Goal: Task Accomplishment & Management: Use online tool/utility

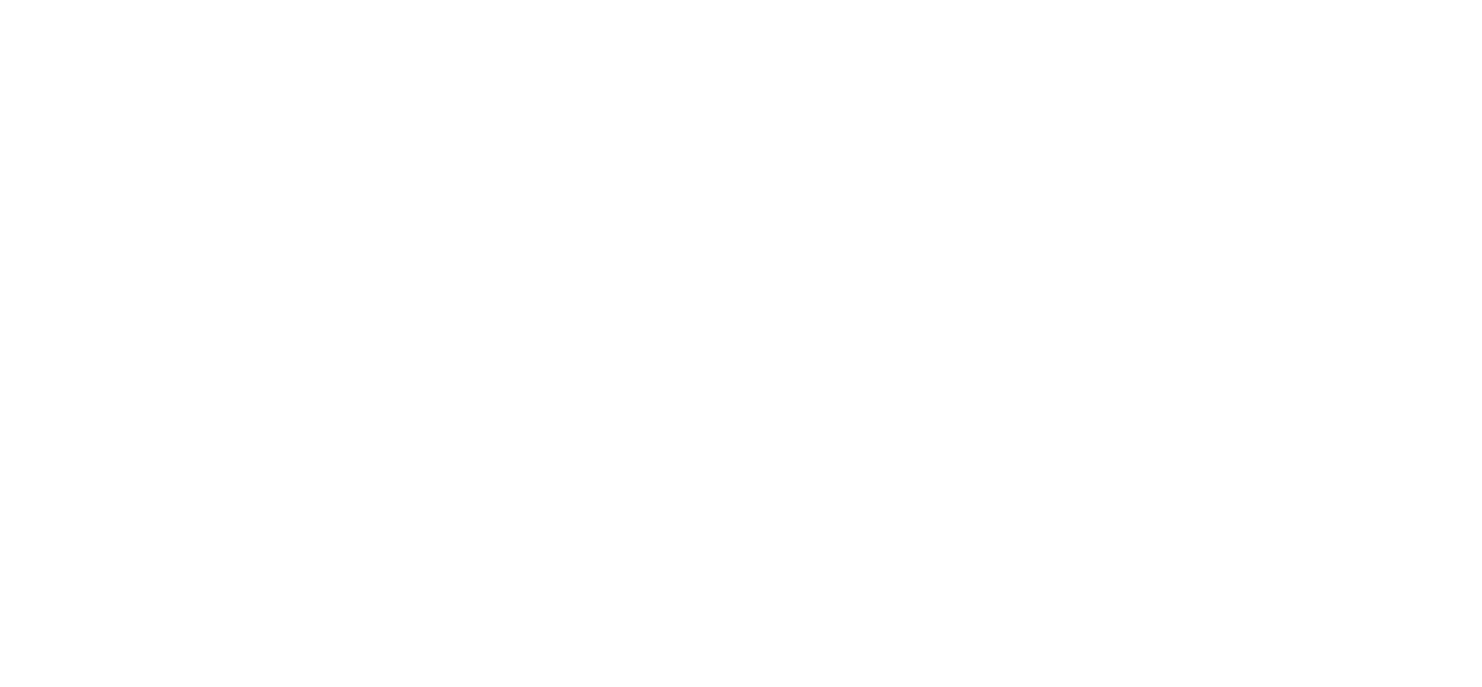
click at [1195, 433] on div at bounding box center [741, 343] width 1482 height 687
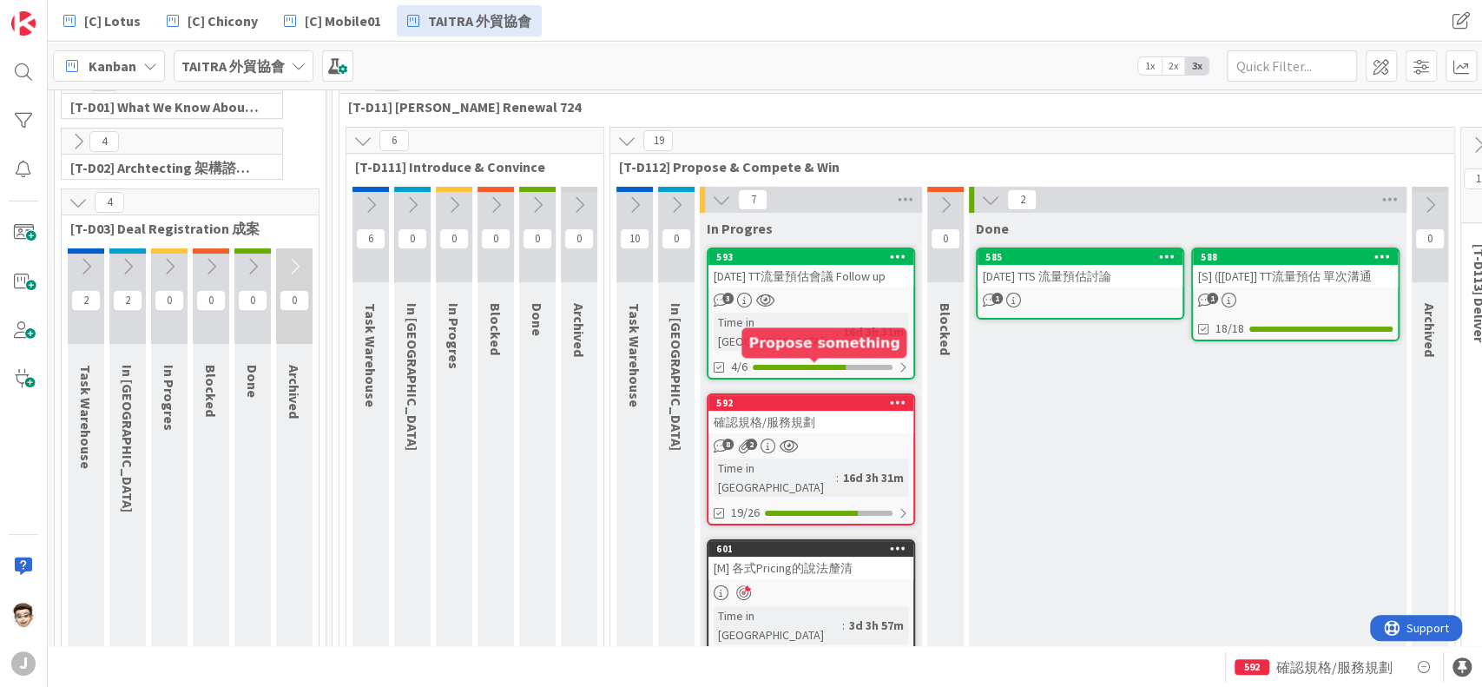
scroll to position [115, 0]
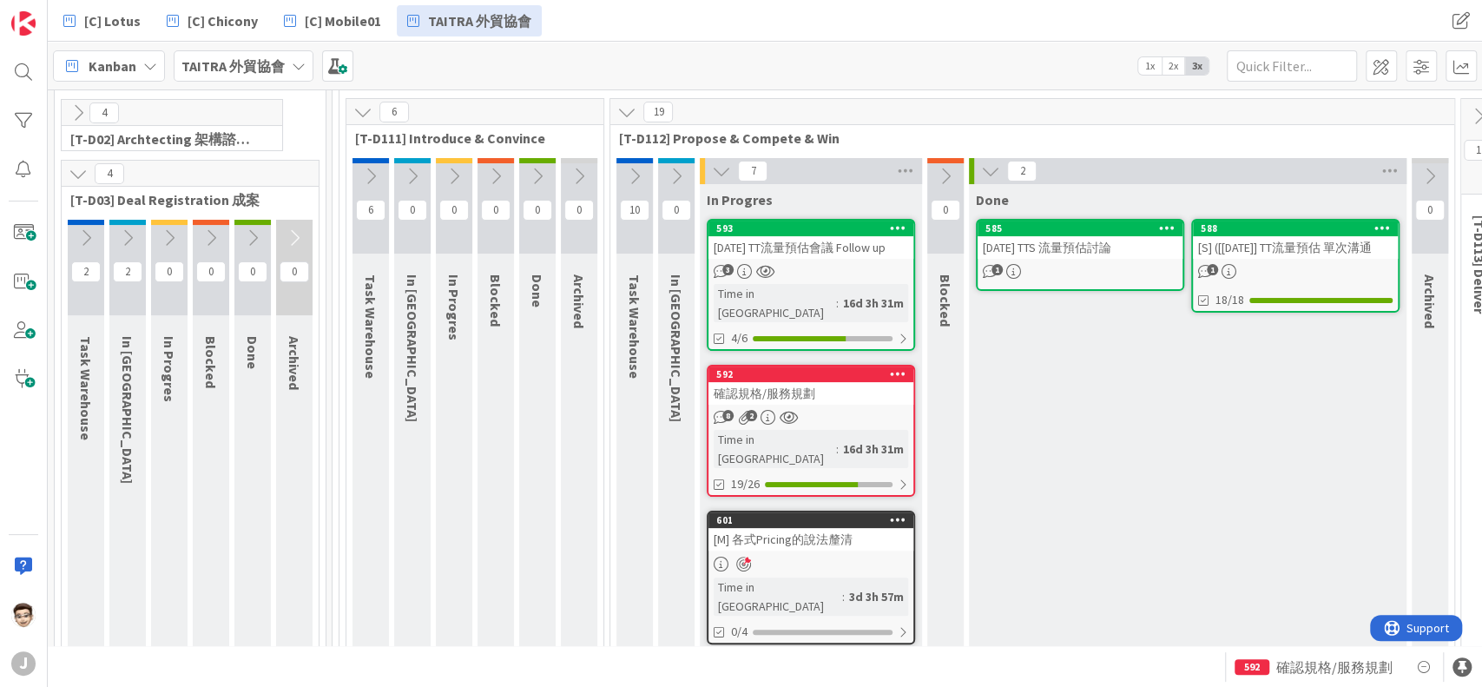
click at [986, 162] on icon at bounding box center [990, 170] width 19 height 19
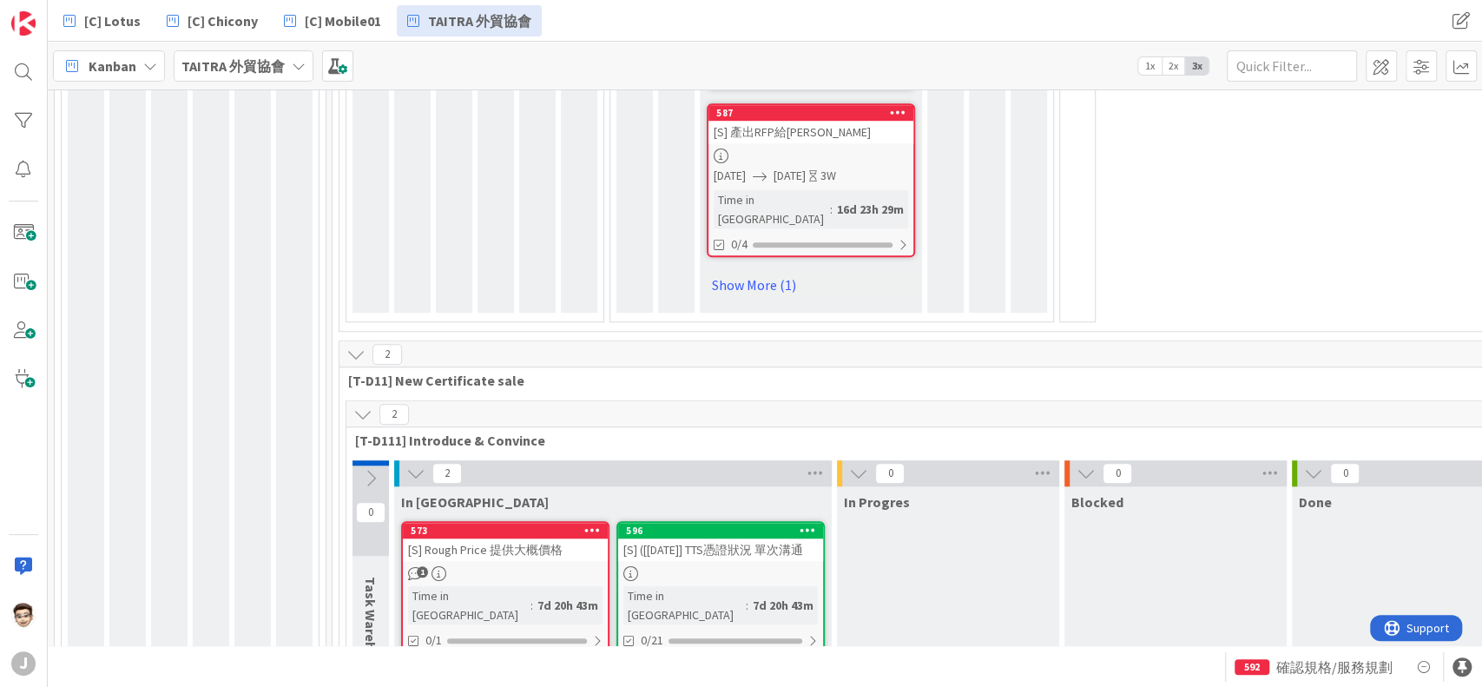
scroll to position [988, 0]
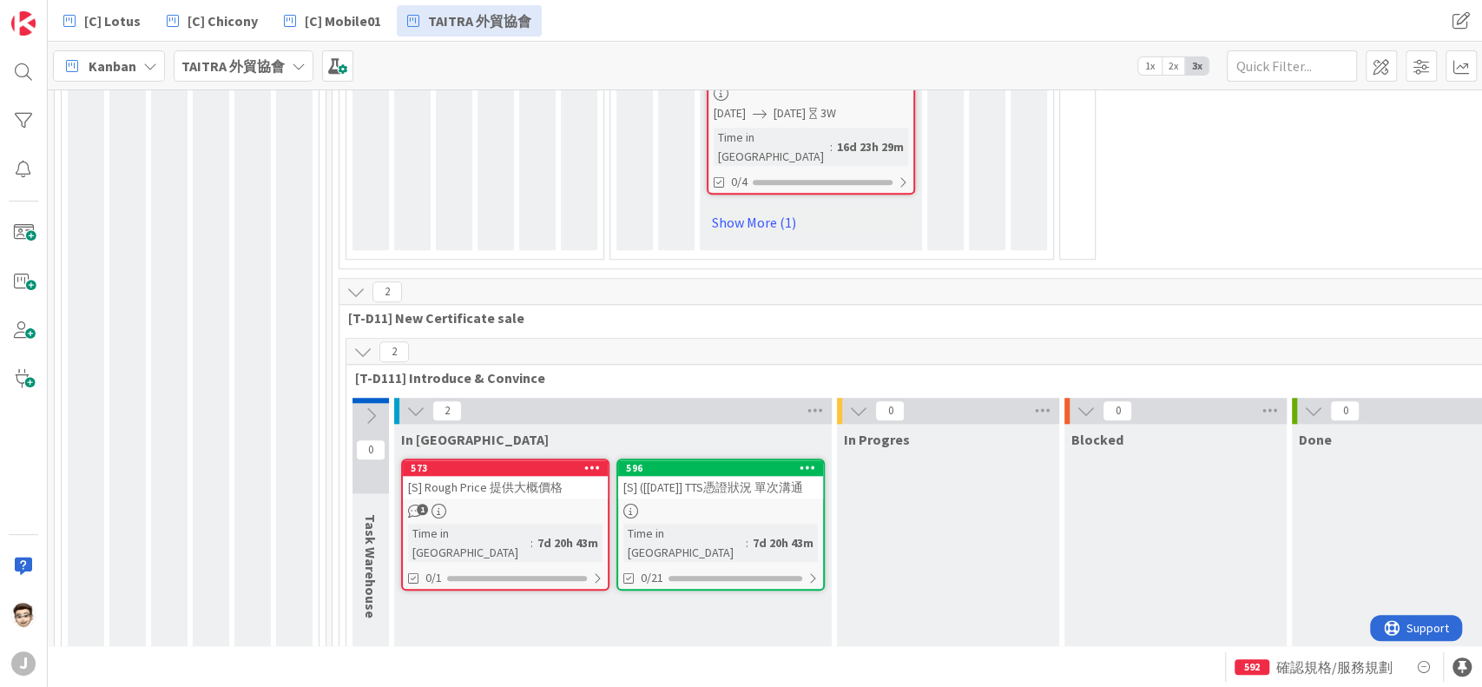
click at [858, 401] on icon at bounding box center [858, 410] width 19 height 19
click at [898, 401] on icon at bounding box center [900, 410] width 19 height 19
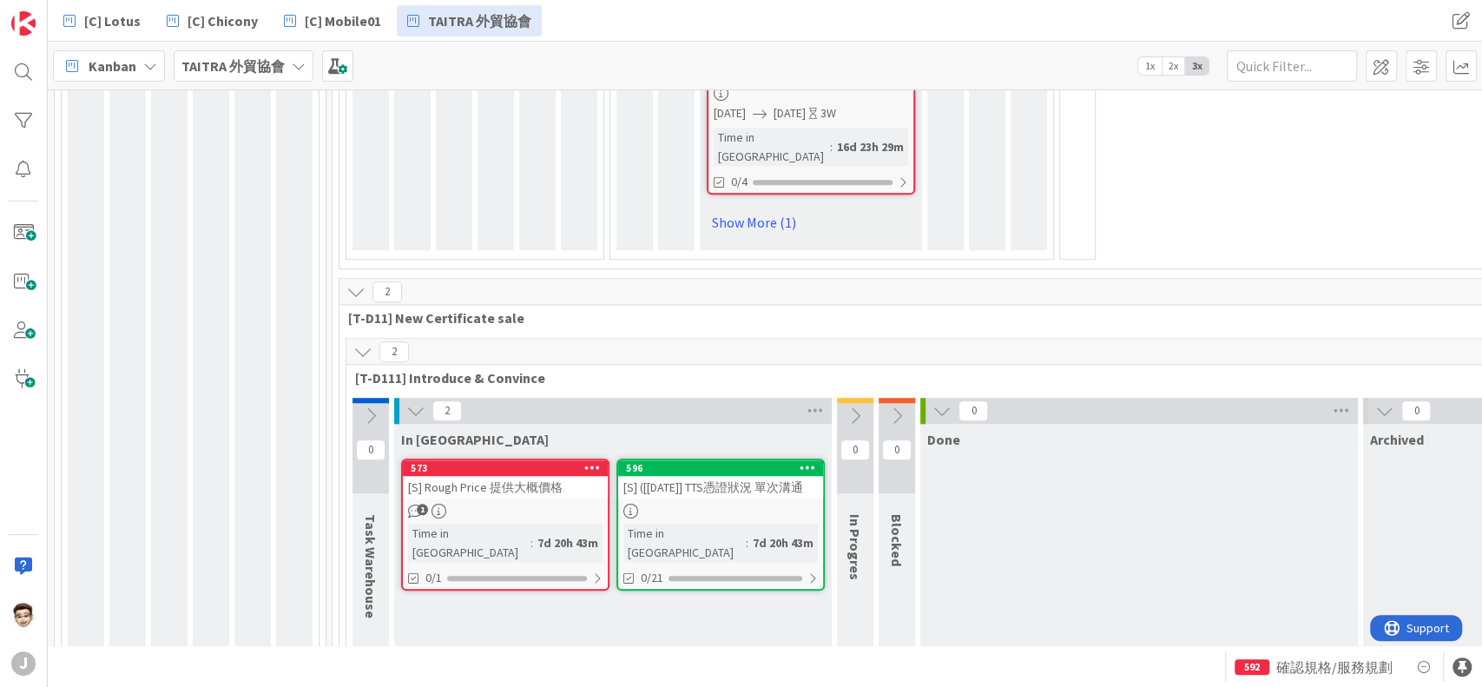
click at [938, 401] on icon at bounding box center [941, 410] width 19 height 19
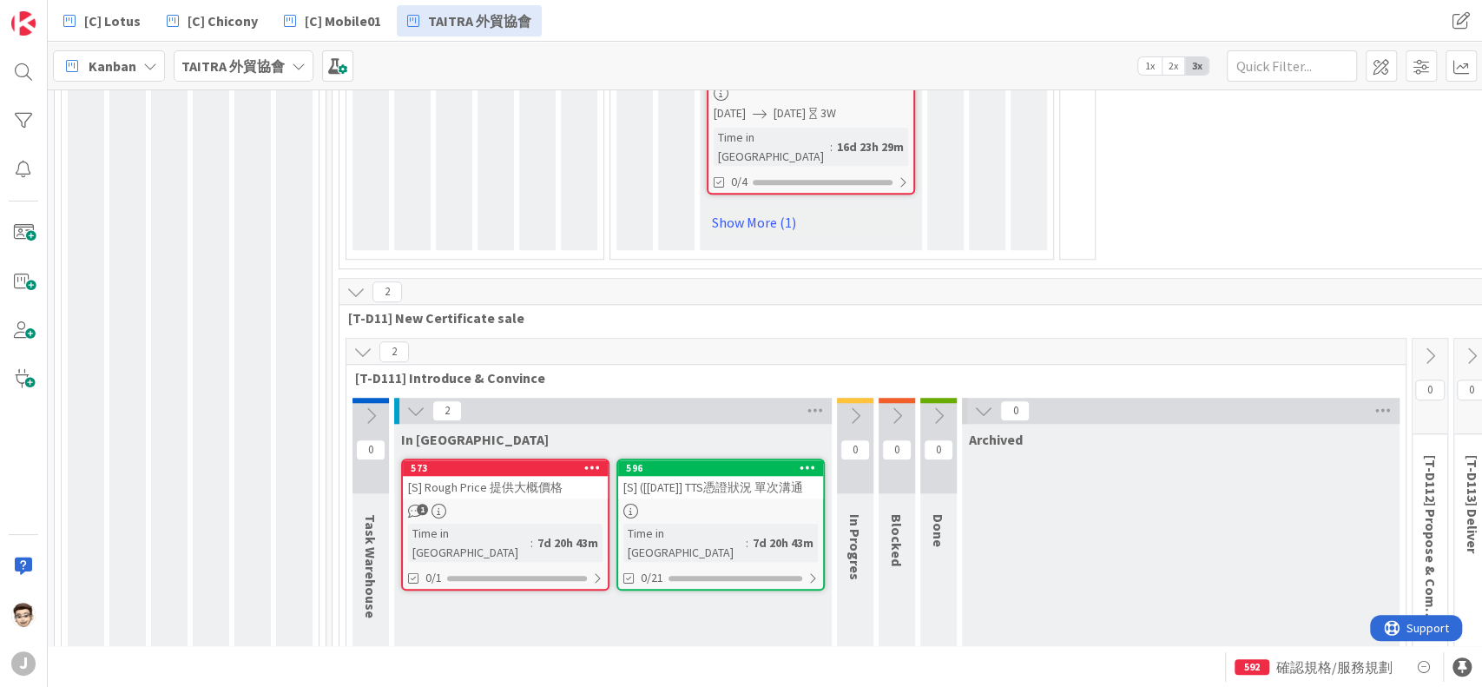
click at [967, 398] on div "0" at bounding box center [1180, 411] width 437 height 26
click at [978, 401] on icon at bounding box center [983, 410] width 19 height 19
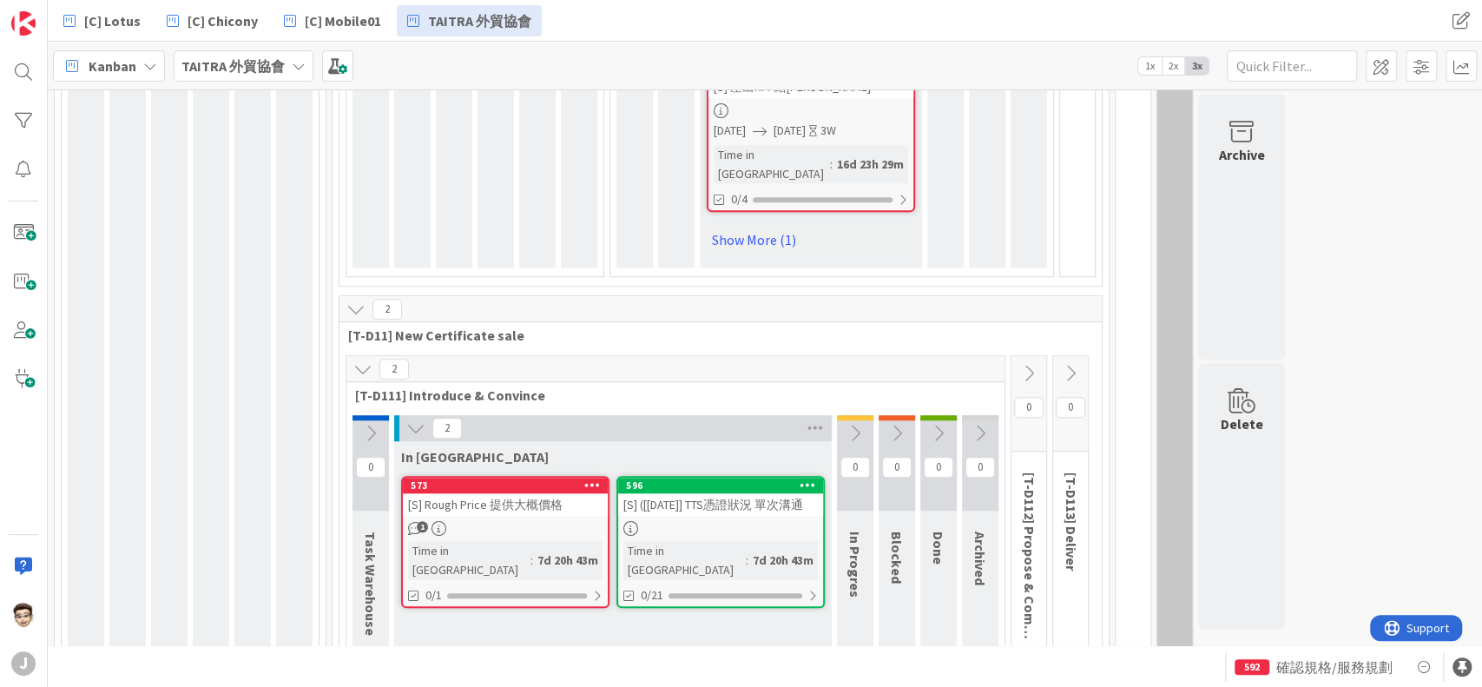
click at [542, 493] on div "[S] Rough Price 提供大概價格" at bounding box center [505, 504] width 205 height 23
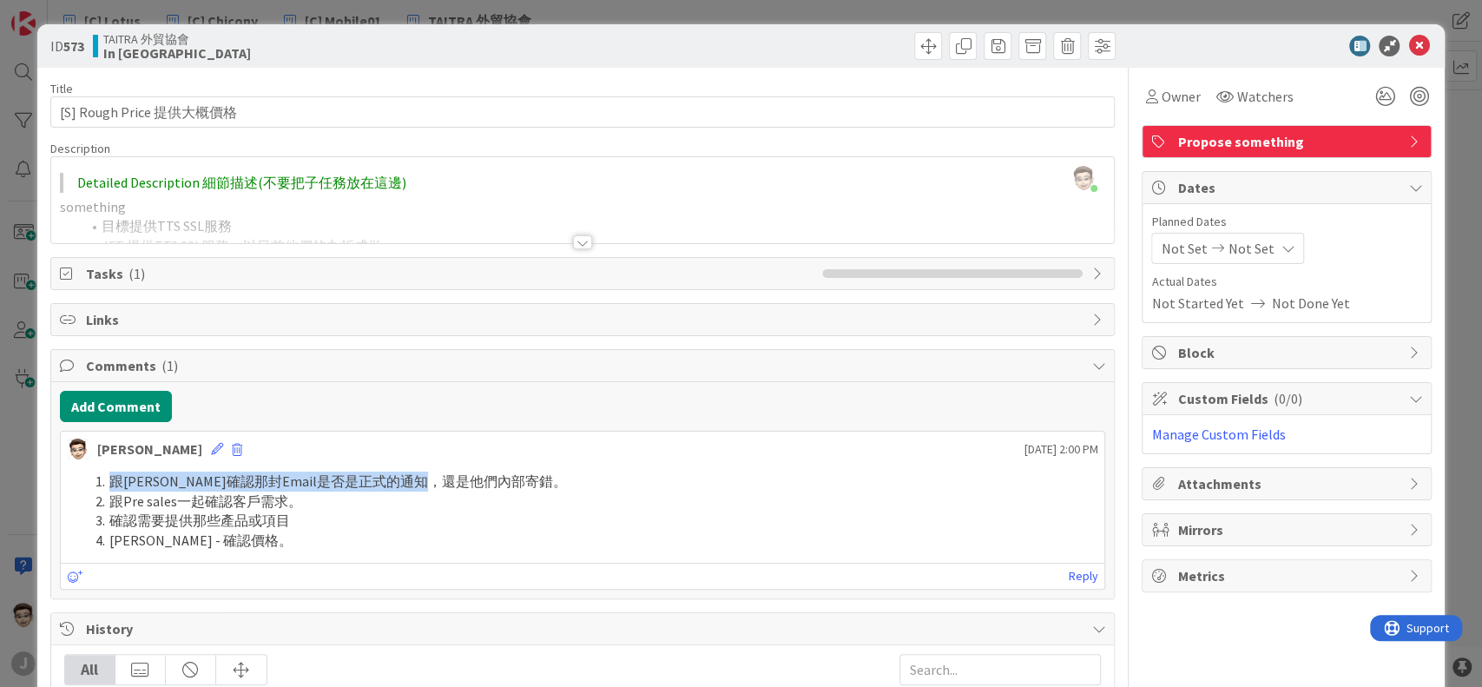
drag, startPoint x: 97, startPoint y: 483, endPoint x: 471, endPoint y: 481, distance: 374.1
click at [471, 481] on li "跟[PERSON_NAME]確認那封Email是否是正式的通知，還是他們內部寄錯。" at bounding box center [593, 481] width 1009 height 20
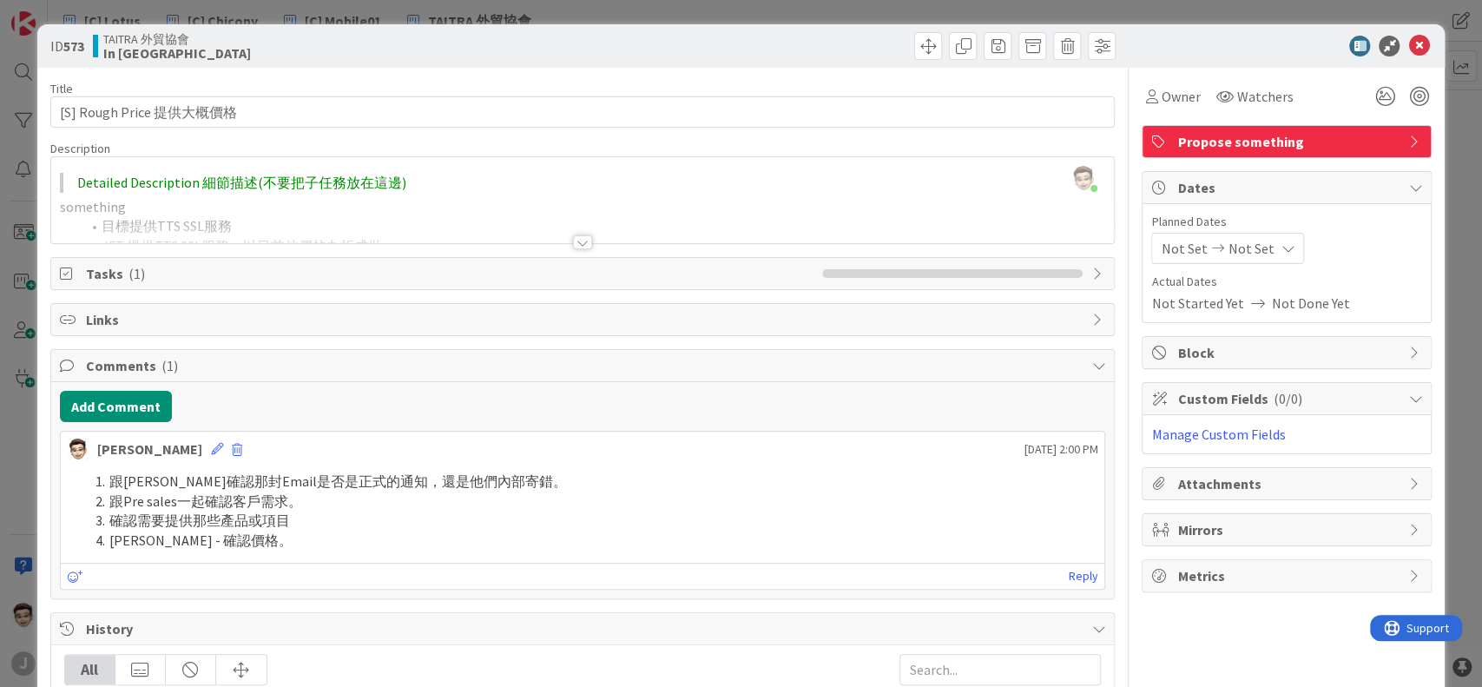
click at [264, 507] on li "跟Pre sales一起確認客戶需求。" at bounding box center [593, 501] width 1009 height 20
click at [257, 514] on li "確認需要提供那些產品或項目" at bounding box center [593, 520] width 1009 height 20
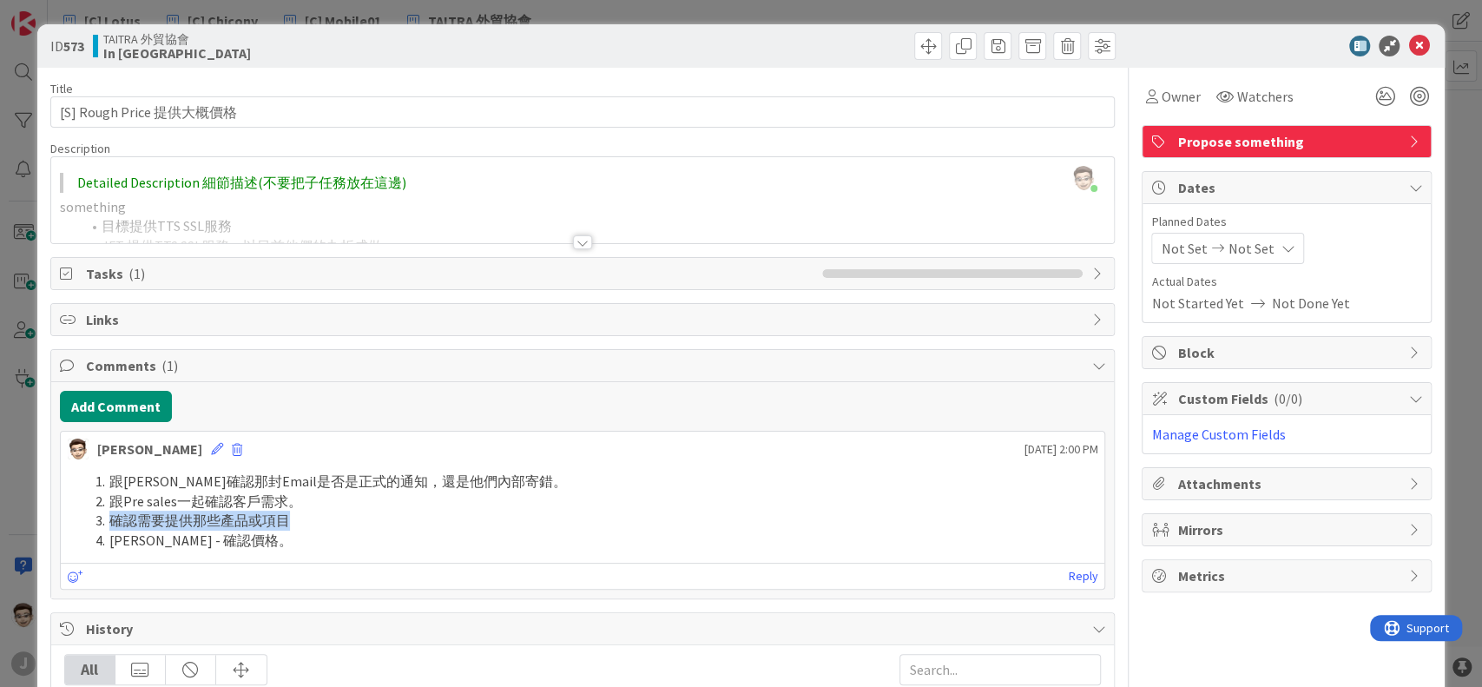
click at [257, 514] on li "確認需要提供那些產品或項目" at bounding box center [593, 520] width 1009 height 20
click at [166, 555] on div "跟[PERSON_NAME]確認那封Email是否是正式的通知，還是他們內部寄錯。 跟Pre sales一起確認客戶需求。 確認需要提供那些產品或項目 [PE…" at bounding box center [583, 510] width 1044 height 93
click at [184, 539] on li "[PERSON_NAME] - 確認價格。" at bounding box center [593, 540] width 1009 height 20
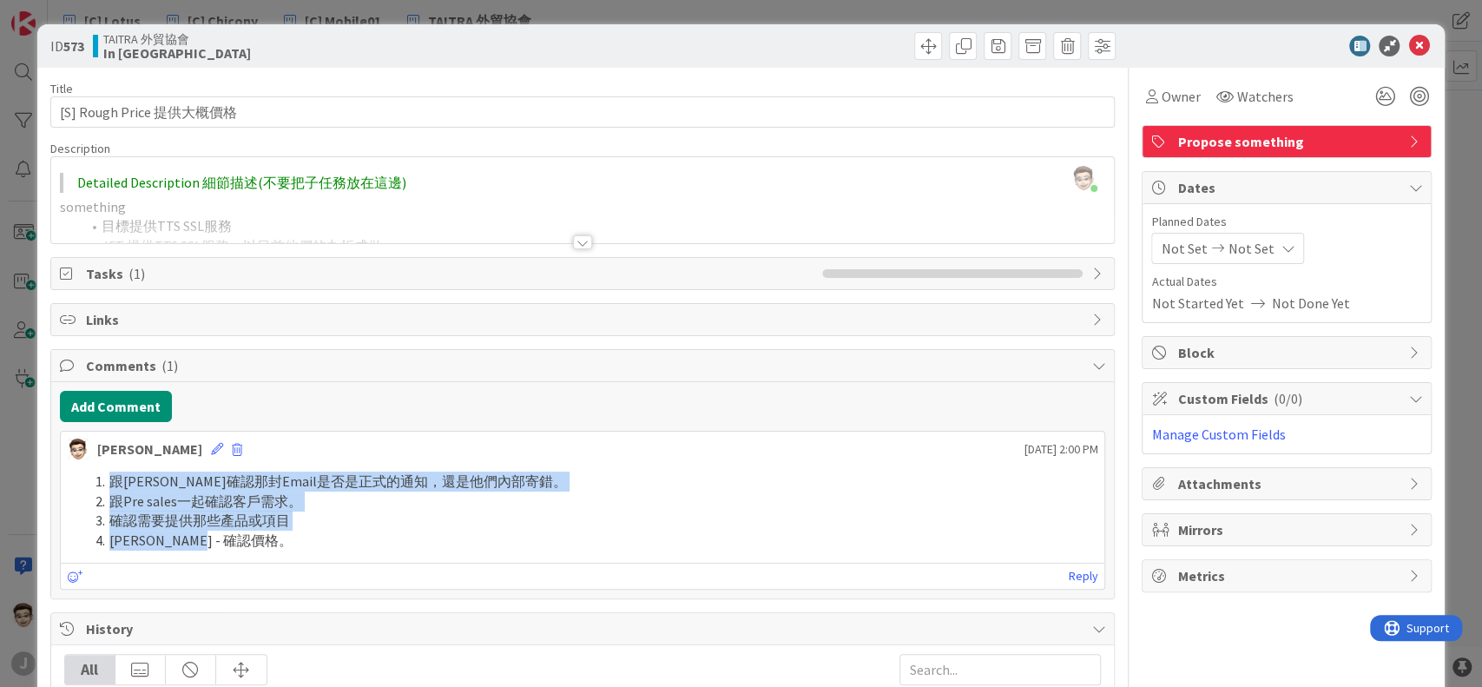
drag, startPoint x: 235, startPoint y: 539, endPoint x: 85, endPoint y: 471, distance: 164.7
click at [85, 471] on ol "跟[PERSON_NAME]確認那封Email是否是正式的通知，還是他們內部寄錯。 跟Pre sales一起確認客戶需求。 確認需要提供那些產品或項目 [PE…" at bounding box center [583, 510] width 1030 height 79
click at [229, 481] on li "跟[PERSON_NAME]確認那封Email是否是正式的通知，還是他們內部寄錯。" at bounding box center [593, 481] width 1009 height 20
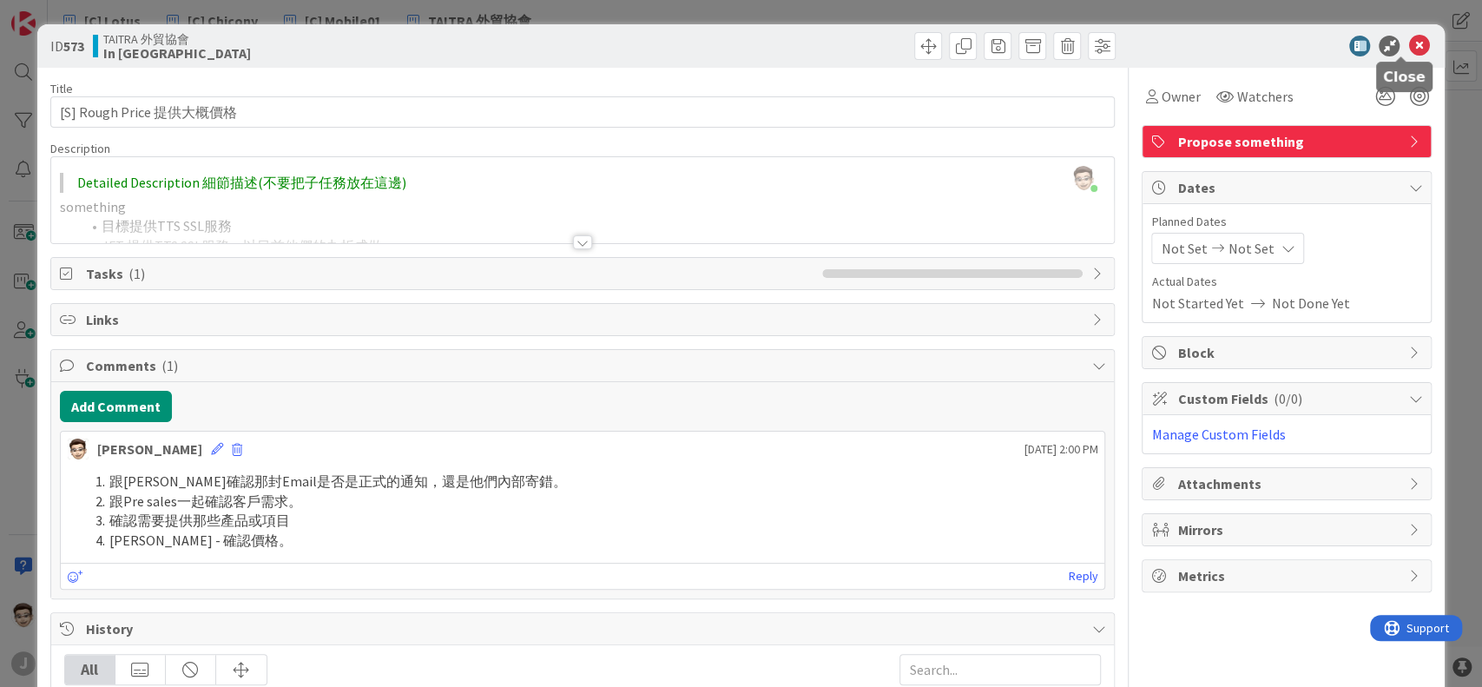
click at [1408, 38] on icon at bounding box center [1418, 46] width 21 height 21
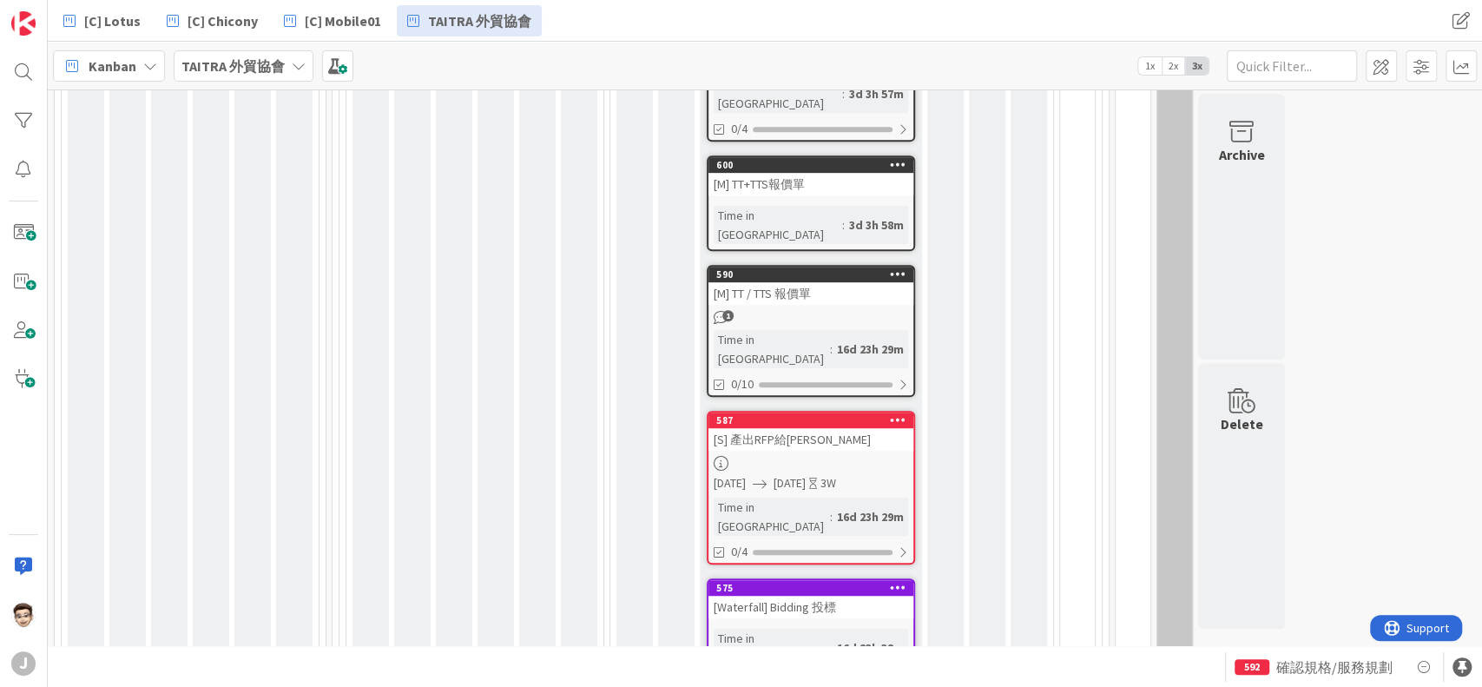
scroll to position [739, 0]
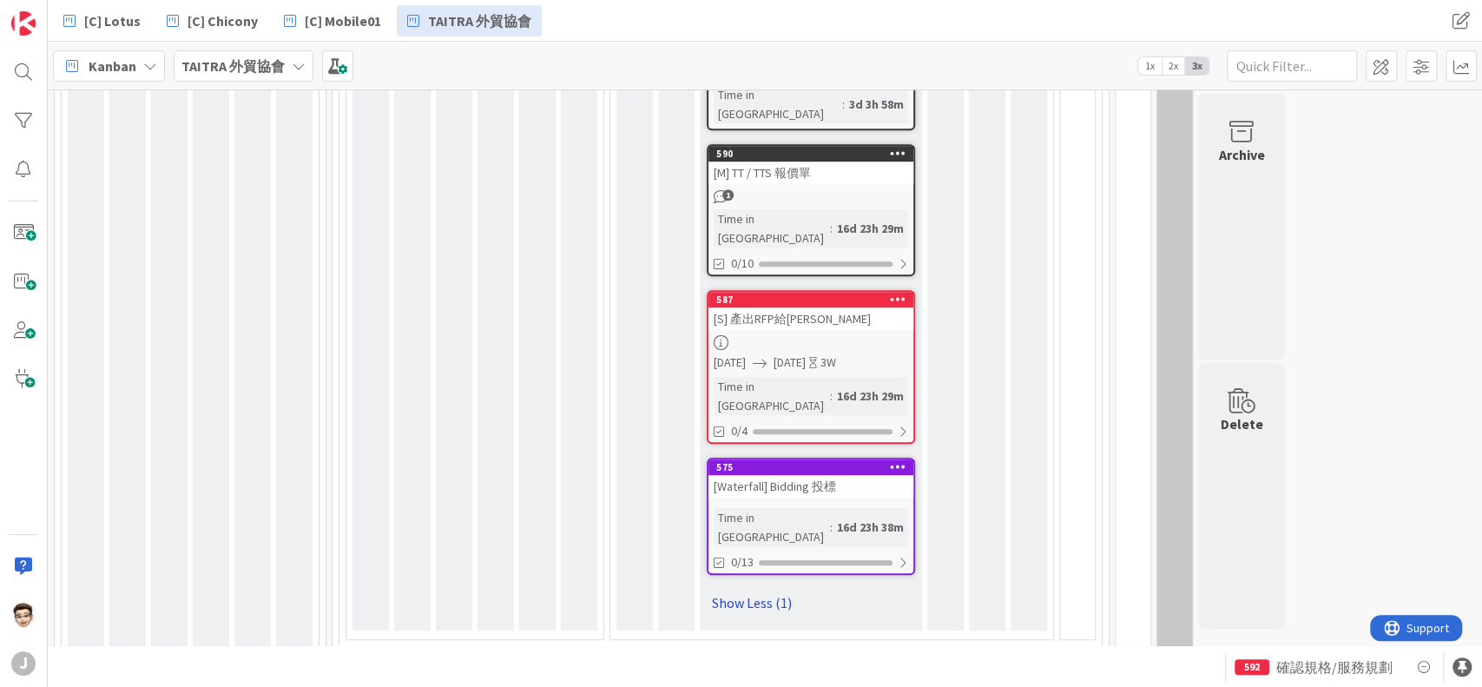
click at [789, 588] on link "Show Less (1)" at bounding box center [811, 602] width 208 height 28
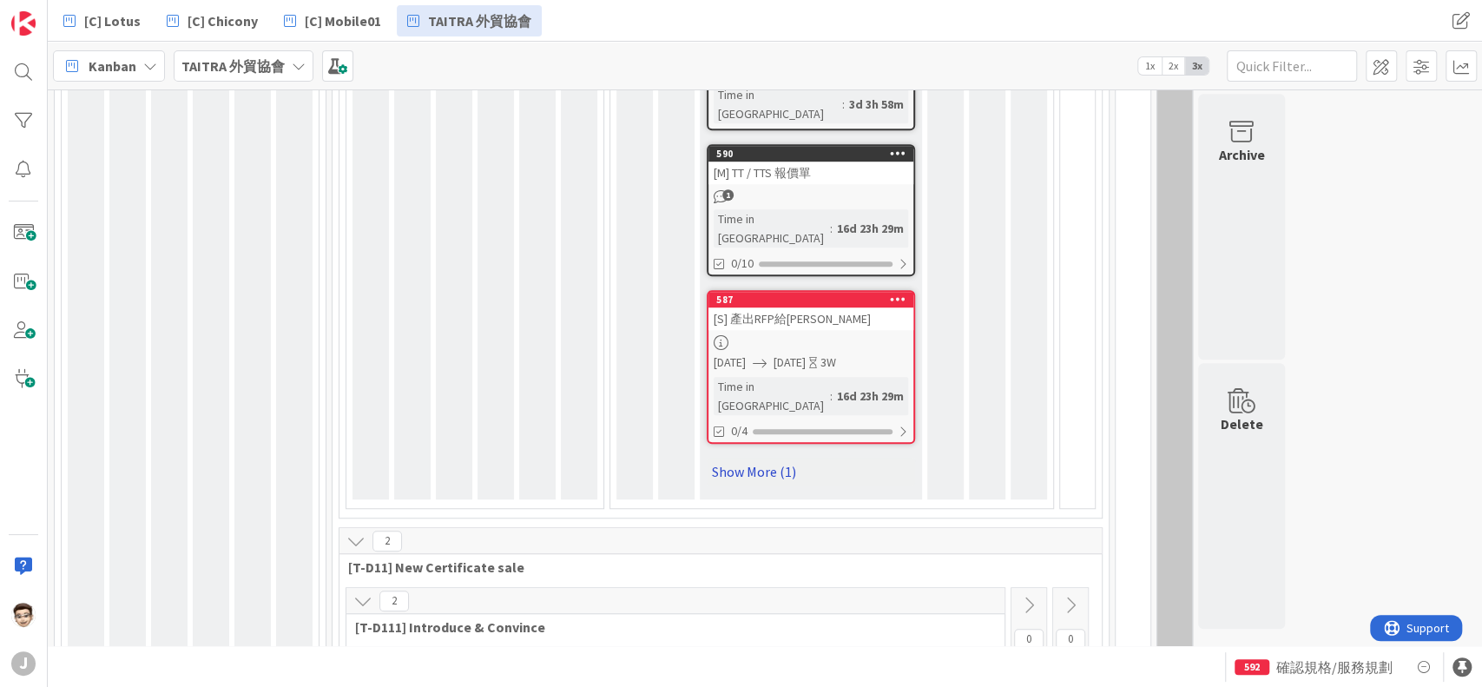
click at [757, 457] on link "Show More (1)" at bounding box center [811, 471] width 208 height 28
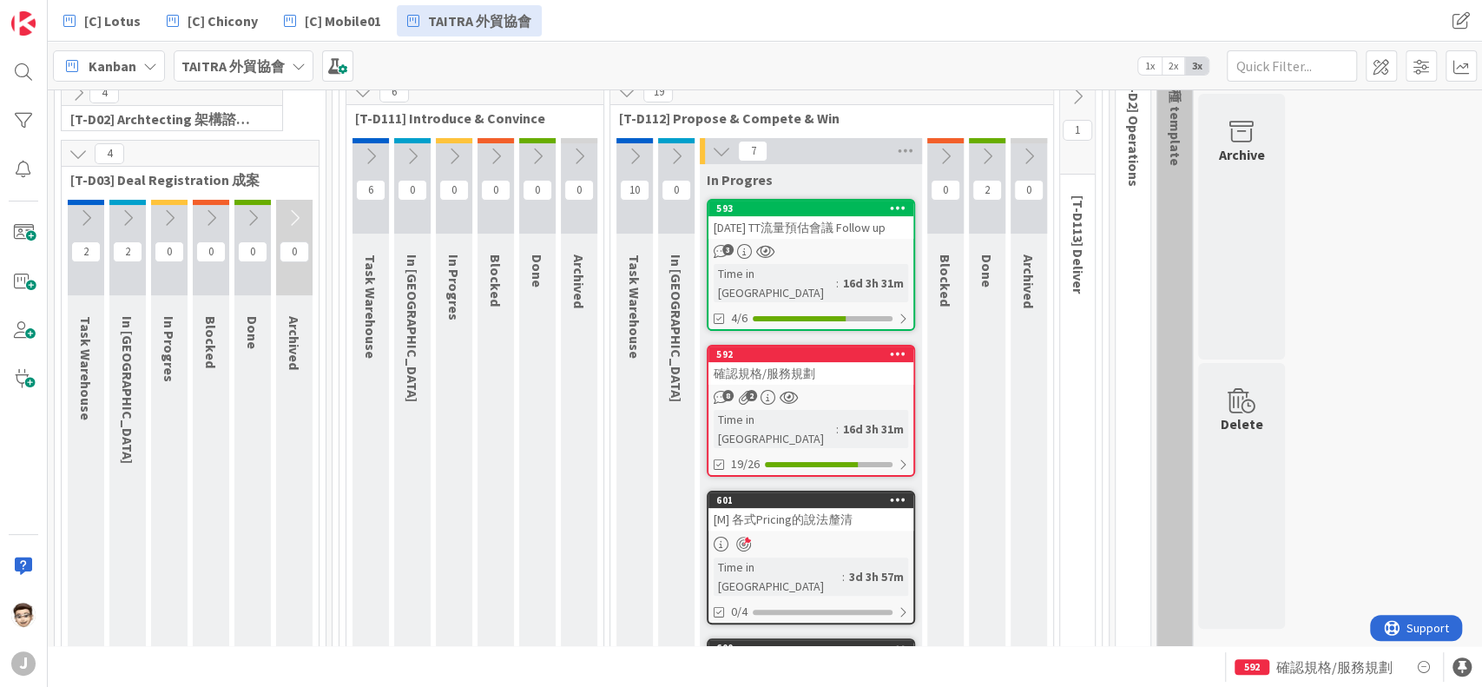
scroll to position [0, 0]
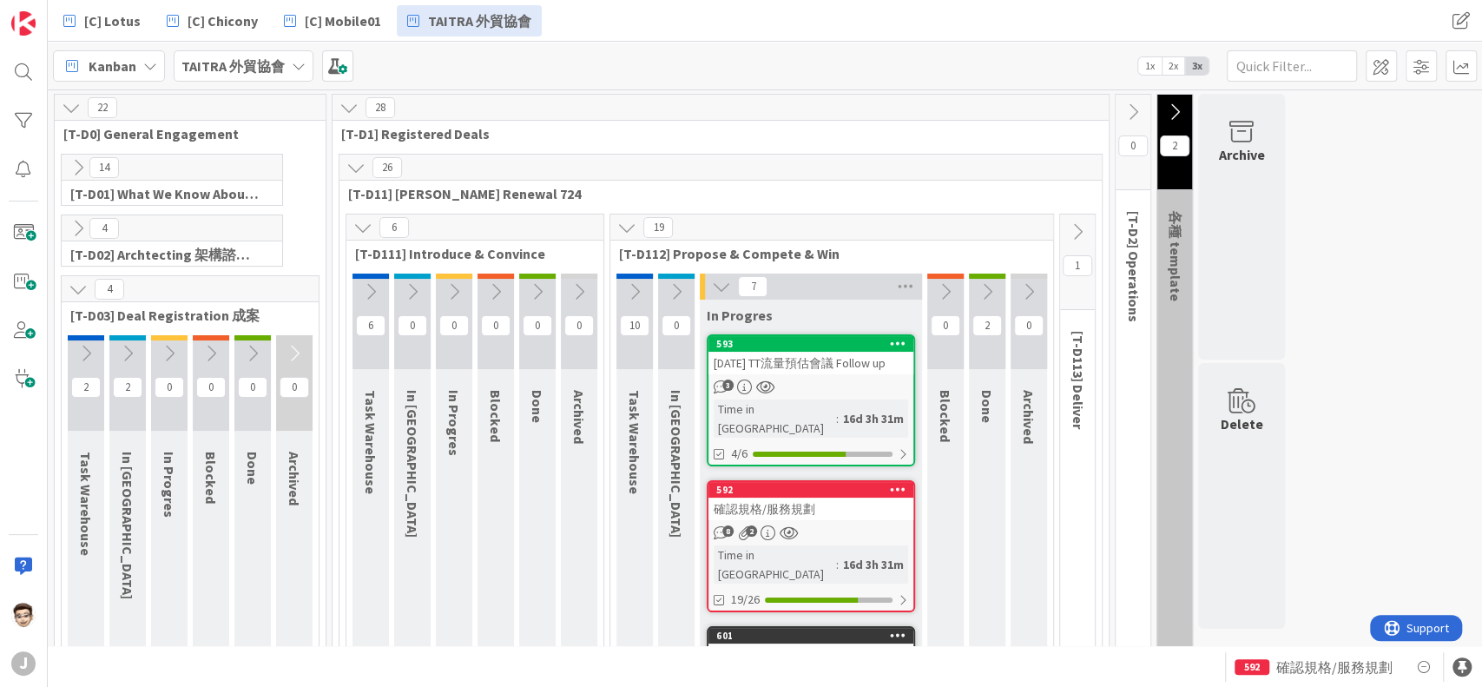
click at [69, 115] on icon at bounding box center [71, 107] width 19 height 19
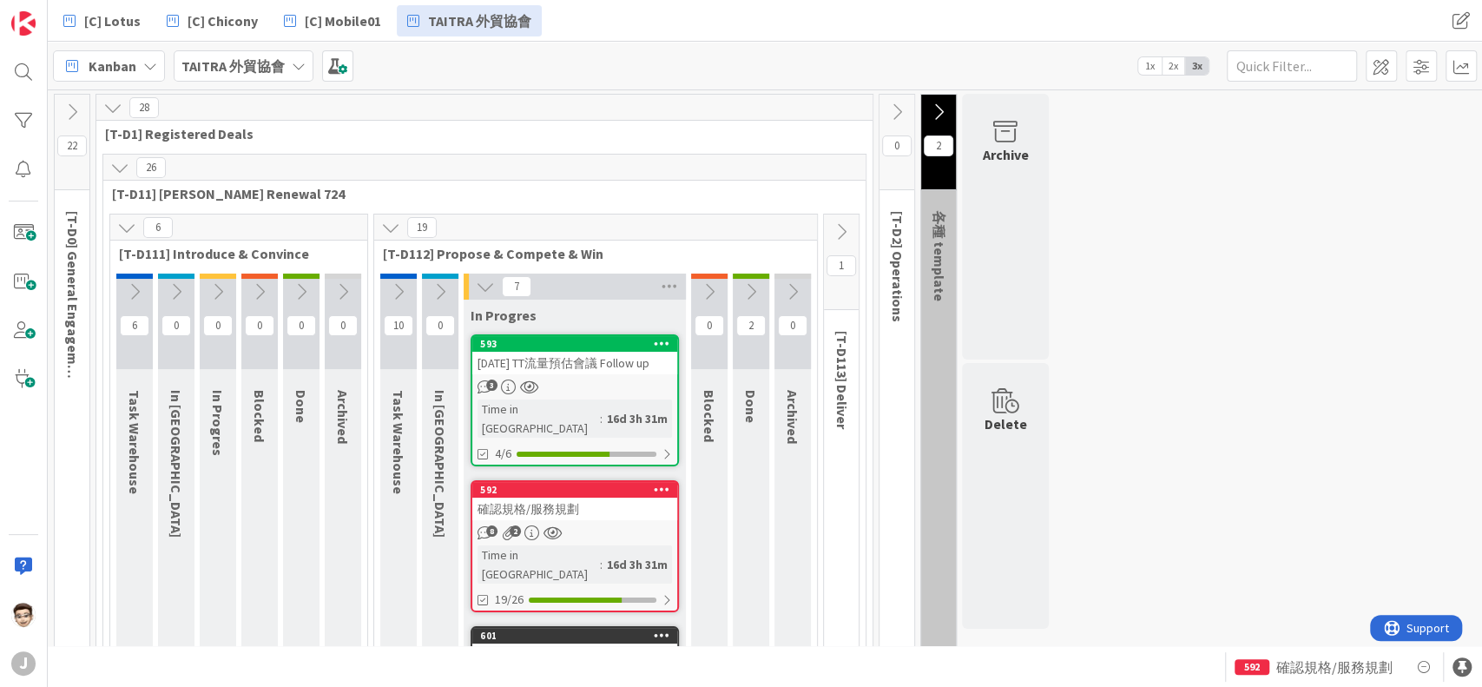
click at [69, 115] on icon at bounding box center [71, 111] width 19 height 19
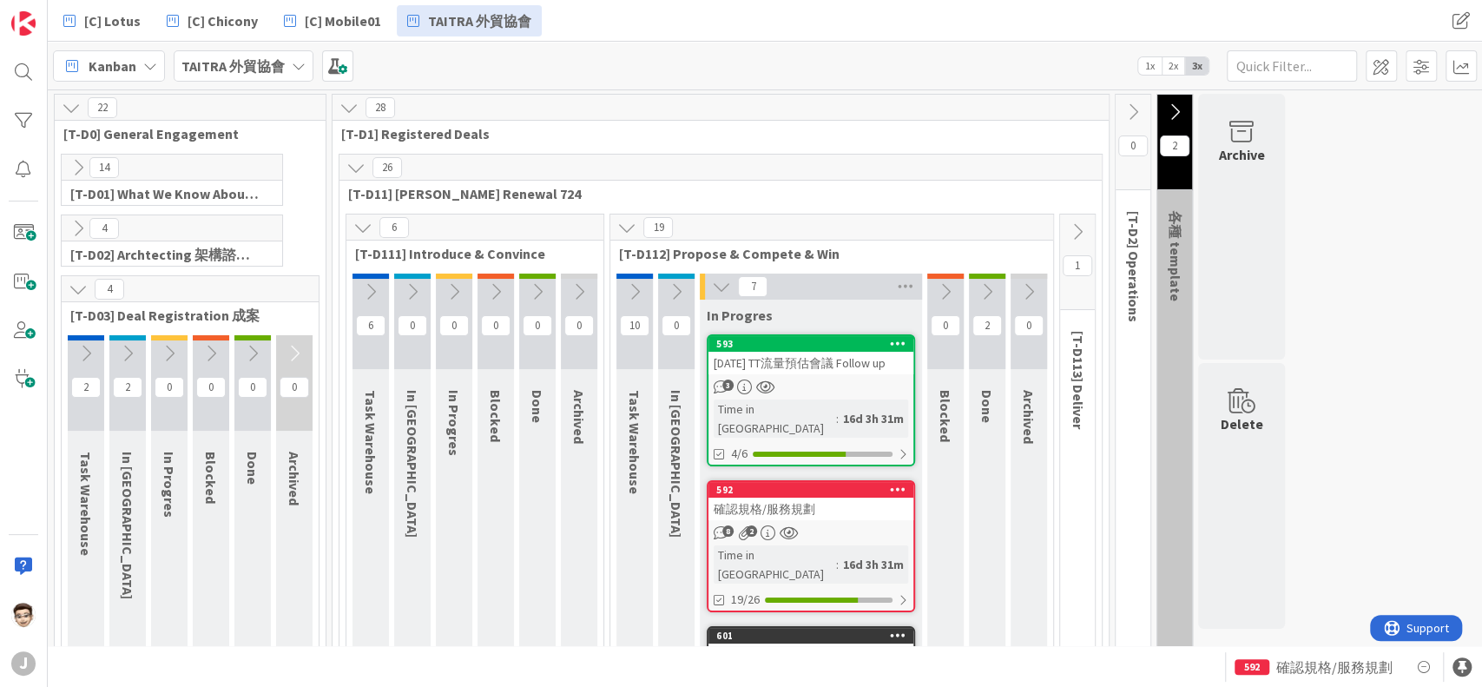
click at [78, 281] on icon at bounding box center [78, 288] width 19 height 19
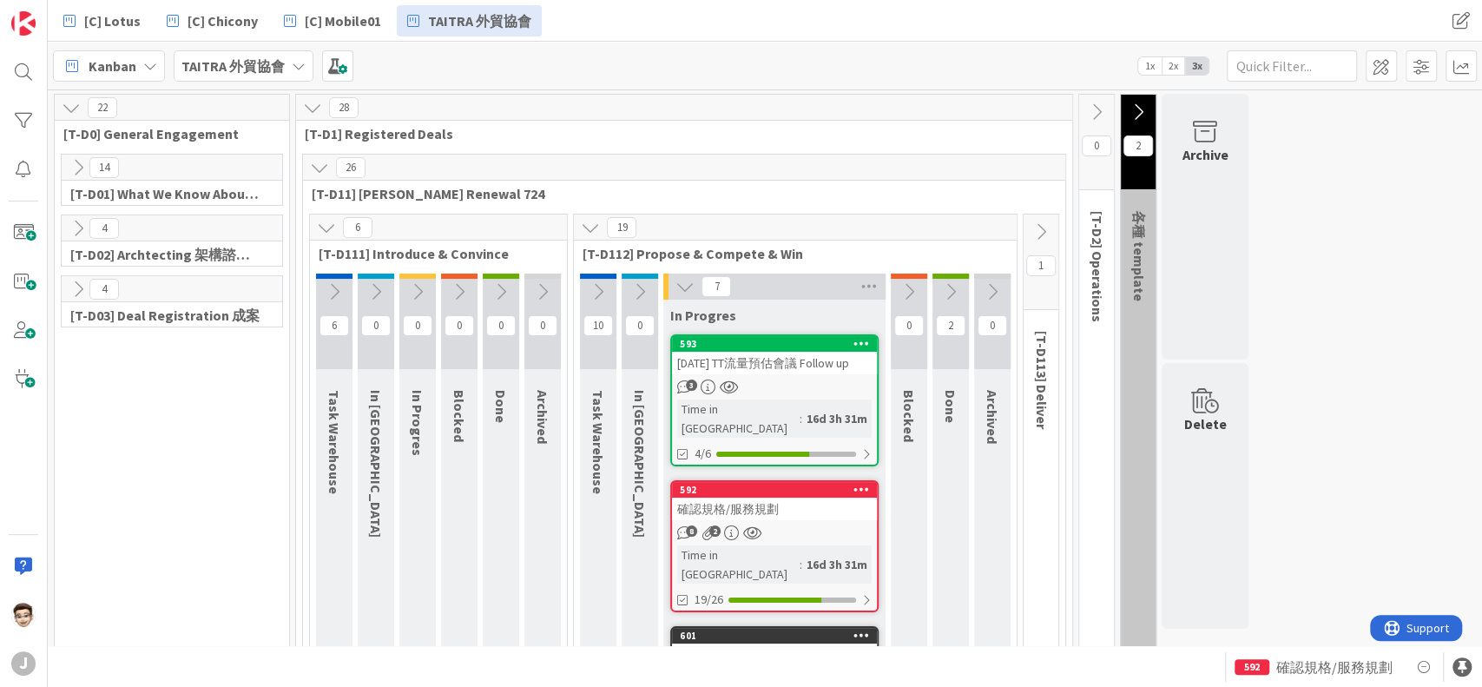
click at [81, 281] on icon at bounding box center [78, 288] width 19 height 19
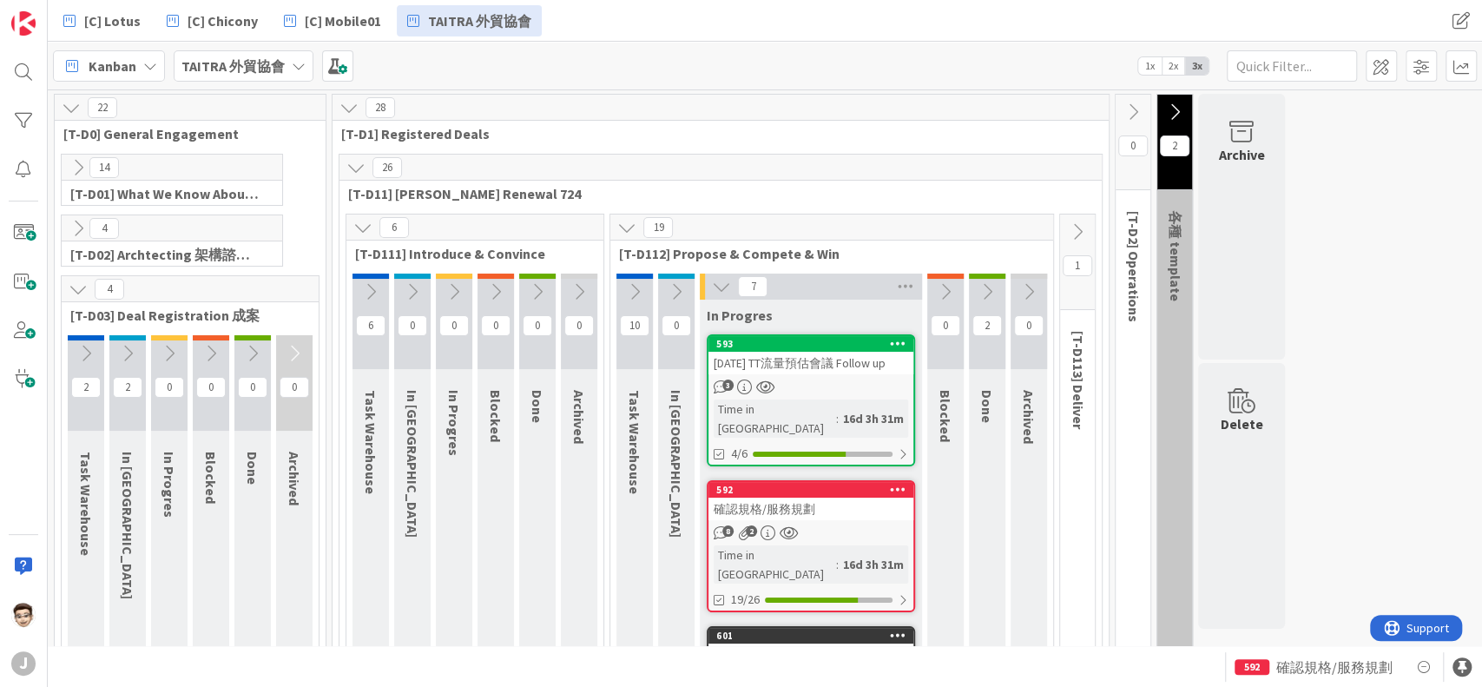
click at [142, 353] on button at bounding box center [127, 353] width 36 height 26
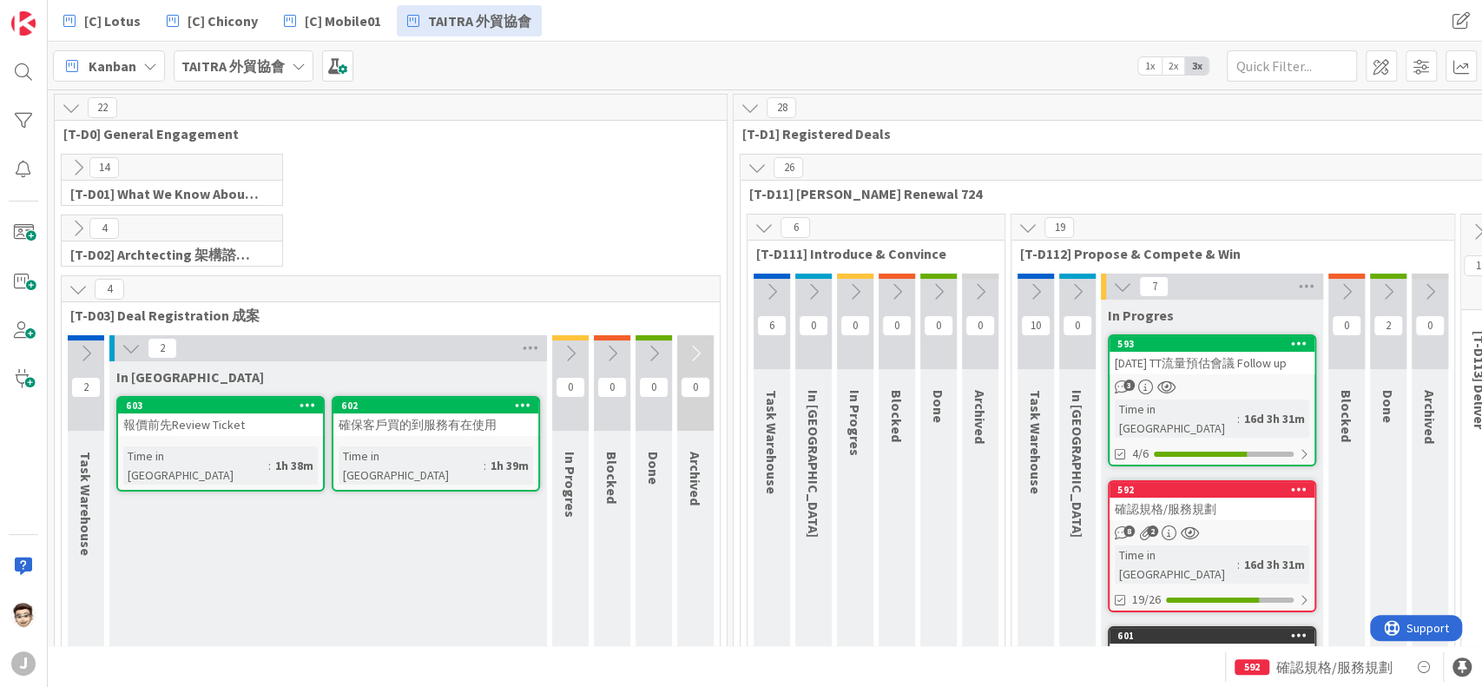
click at [303, 402] on icon at bounding box center [307, 404] width 16 height 12
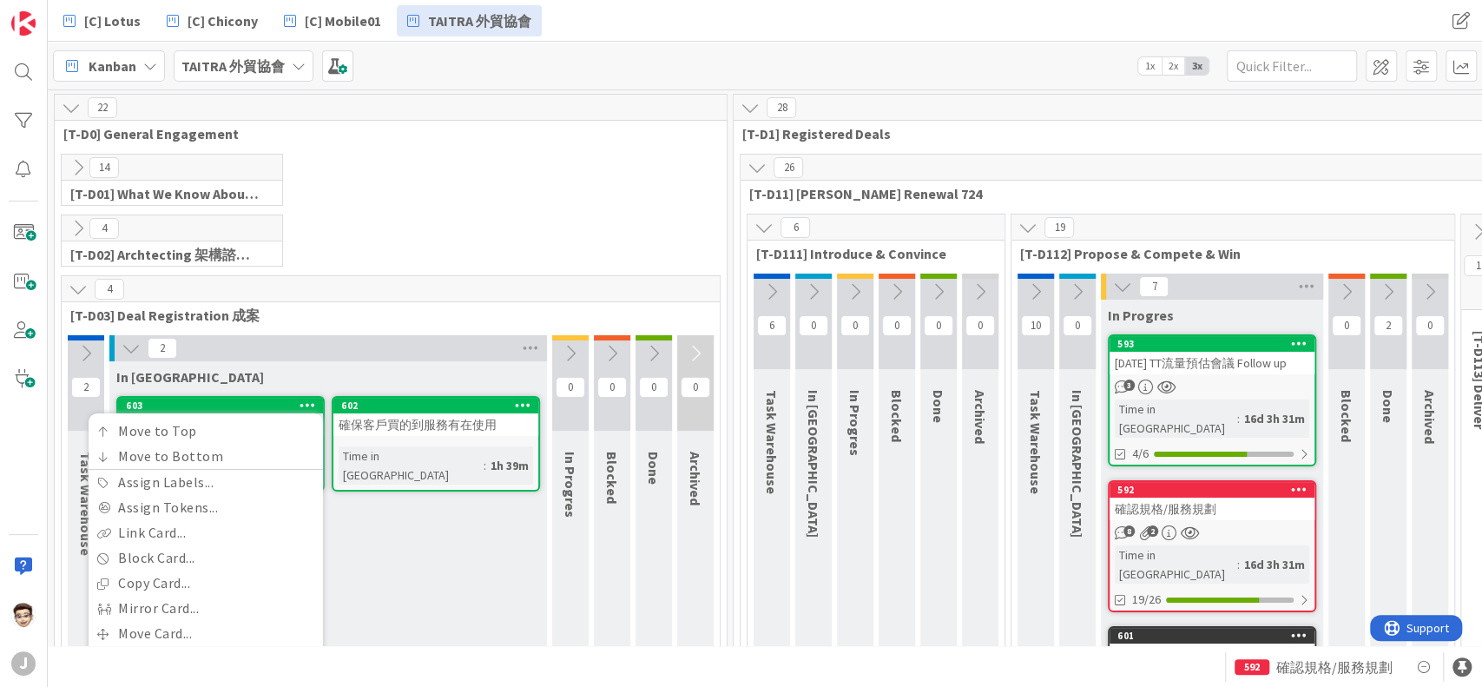
scroll to position [115, 0]
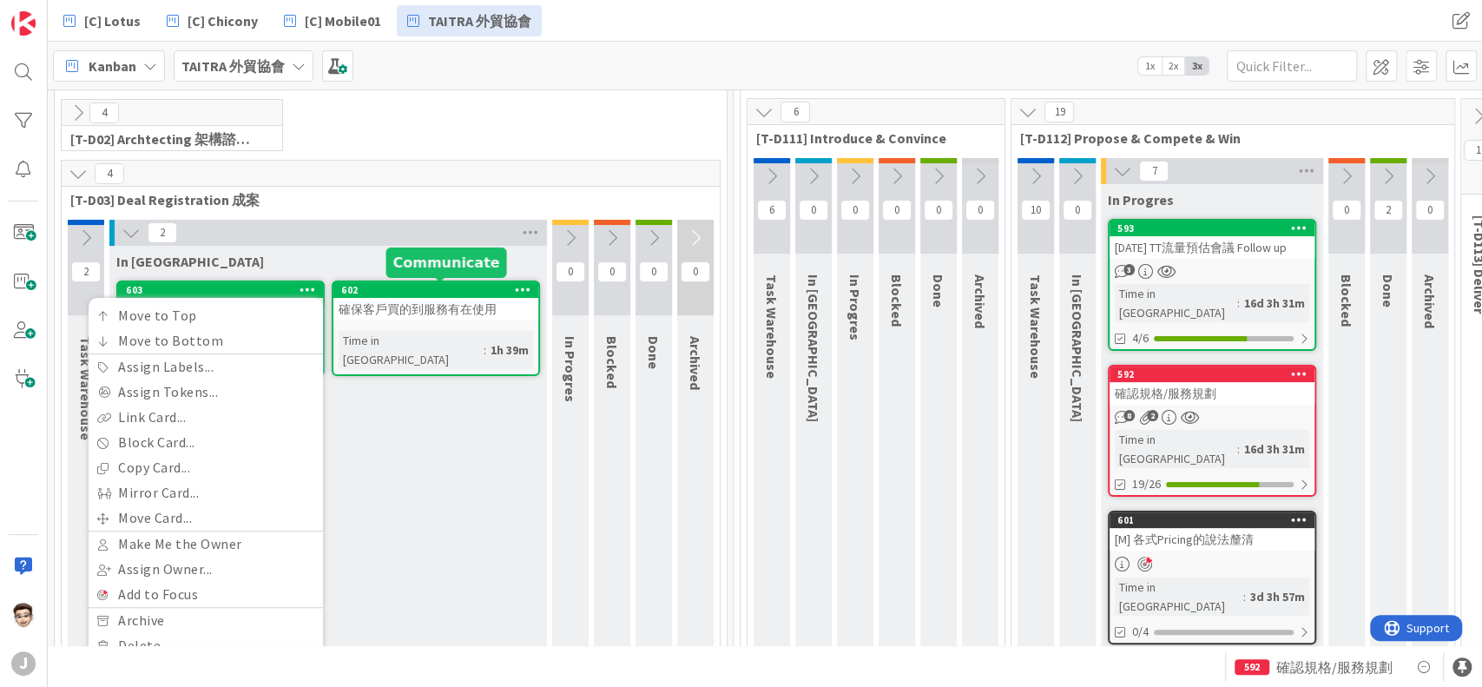
click at [331, 250] on div "In [GEOGRAPHIC_DATA]" at bounding box center [327, 258] width 437 height 24
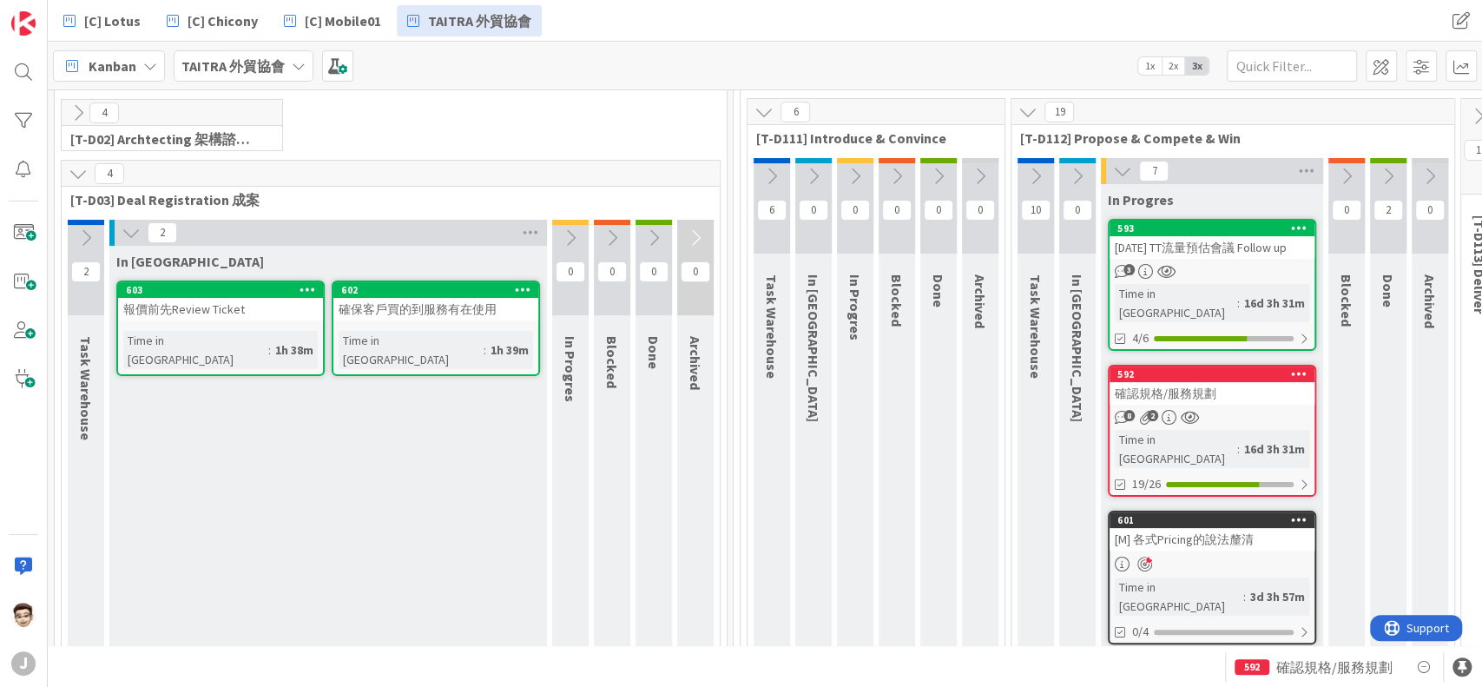
click at [223, 313] on div "報價前先Review Ticket" at bounding box center [220, 309] width 205 height 23
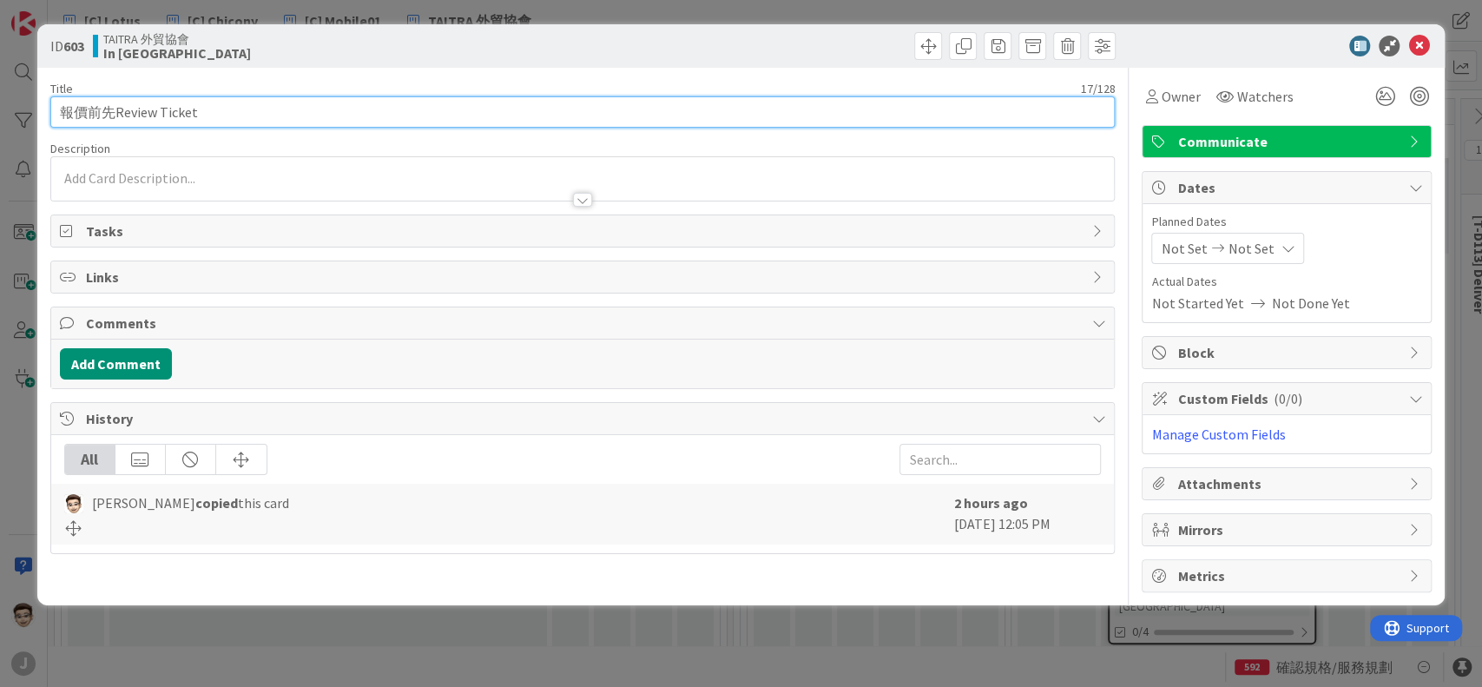
click at [265, 108] on input "報價前先Review Ticket" at bounding box center [582, 111] width 1065 height 31
click at [55, 115] on input "報價前先Review Ticket" at bounding box center [582, 111] width 1065 height 31
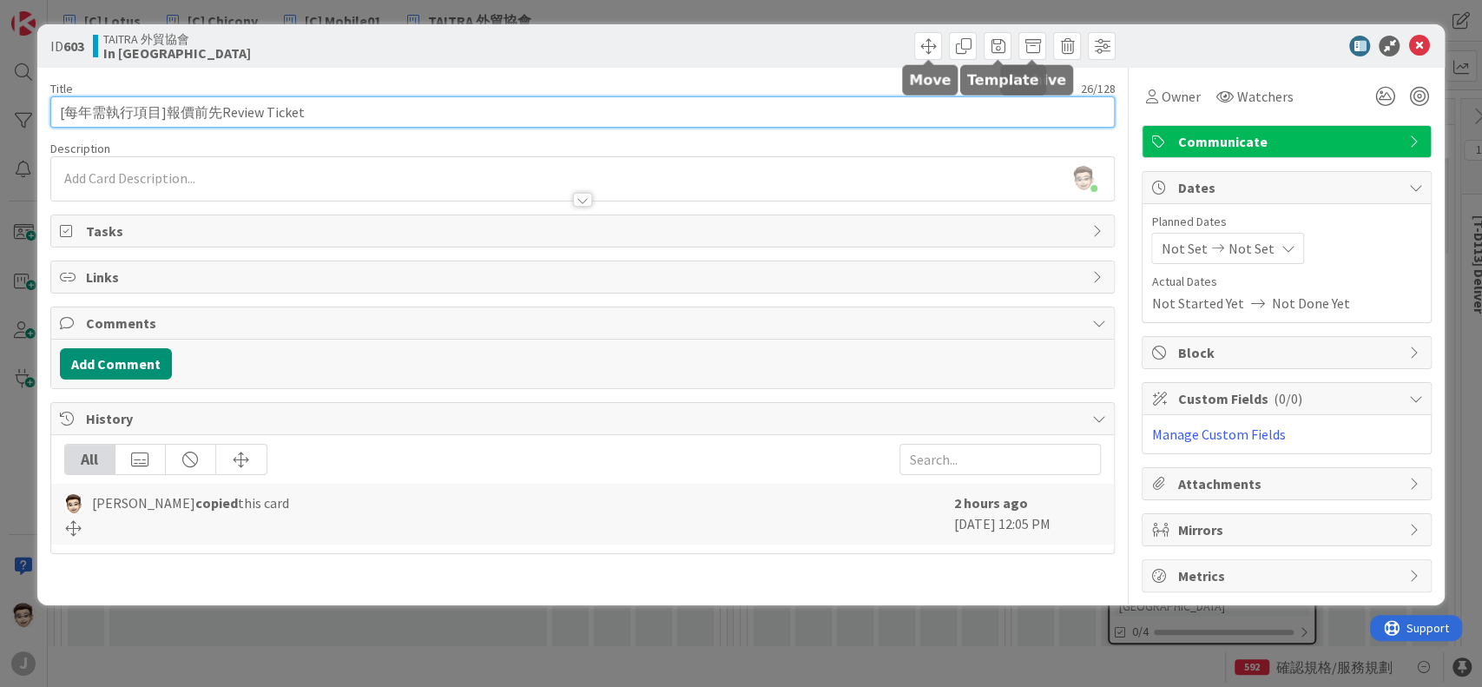
type input "[每年需執行項目]報價前先Review Ticket"
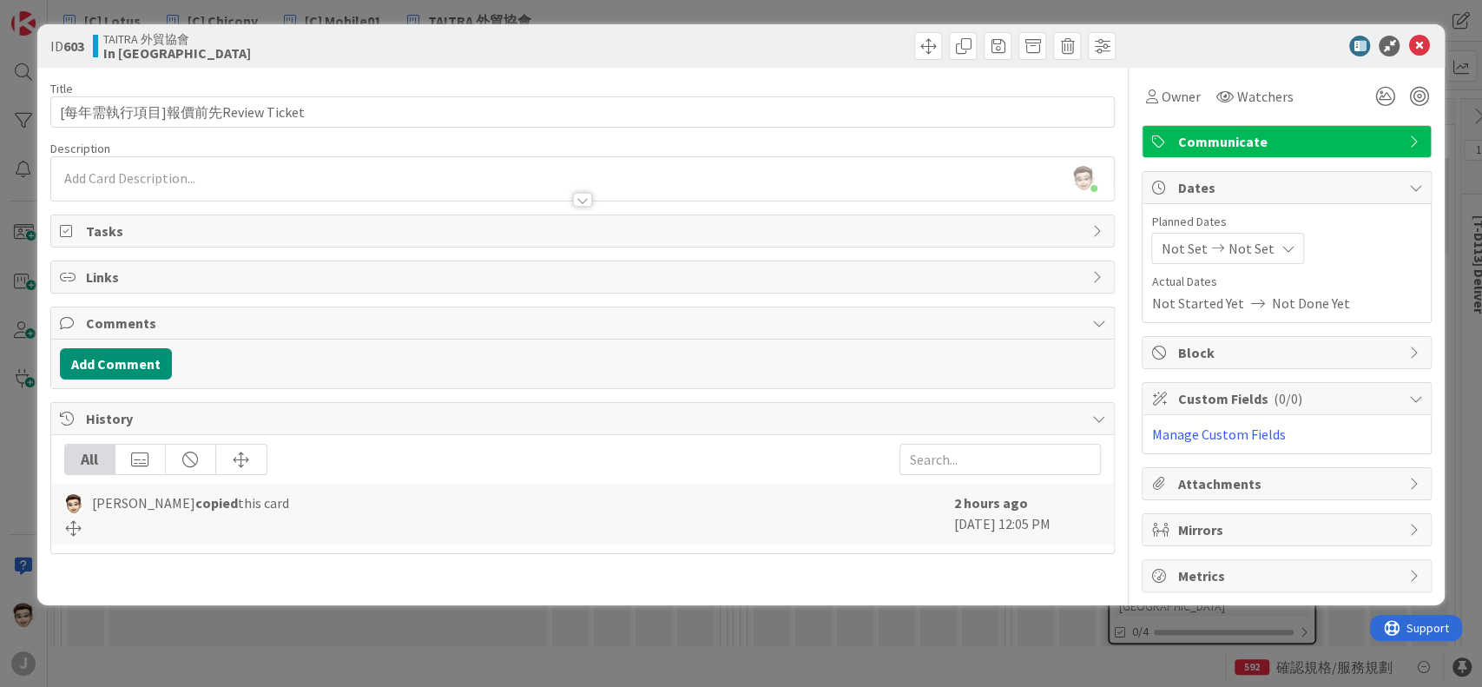
drag, startPoint x: 825, startPoint y: 57, endPoint x: 941, endPoint y: 59, distance: 115.5
click at [825, 59] on div at bounding box center [851, 46] width 529 height 28
click at [1430, 38] on div at bounding box center [1277, 46] width 307 height 21
click at [1415, 47] on icon at bounding box center [1418, 46] width 21 height 21
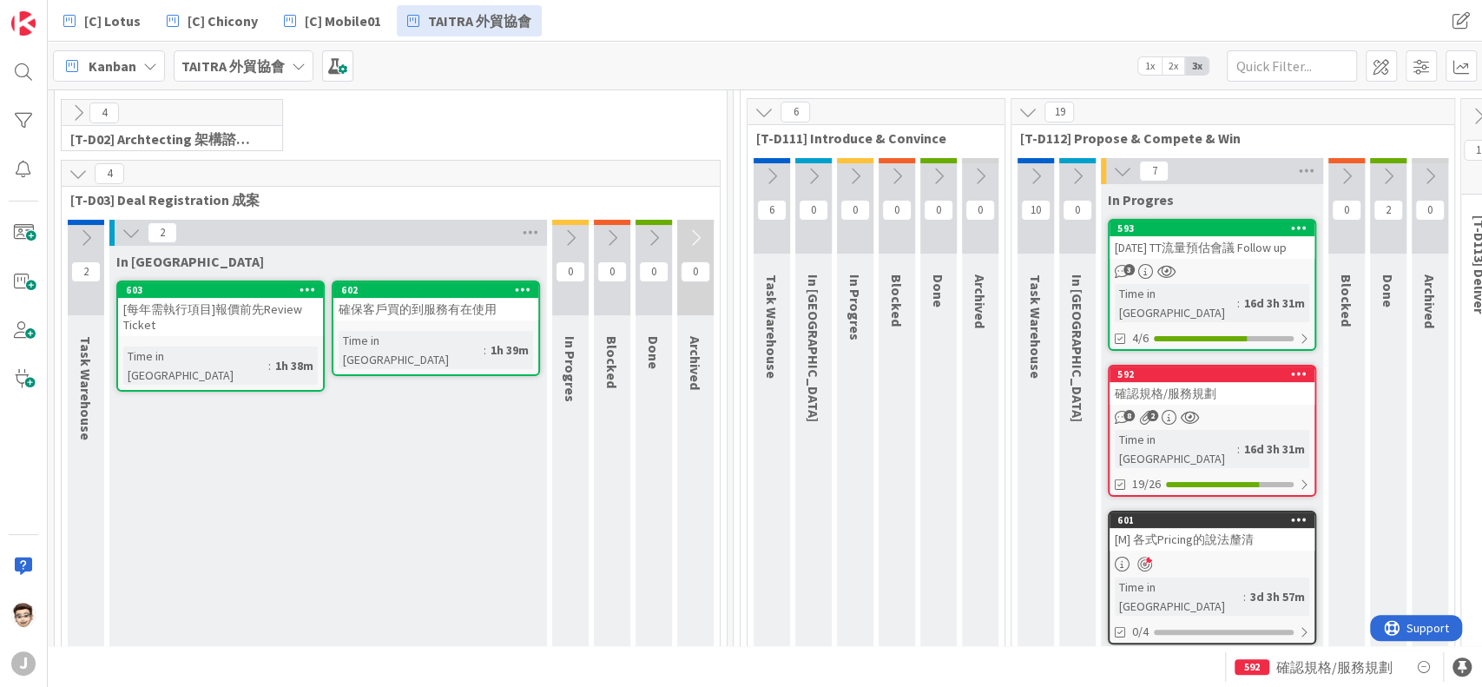
click at [196, 308] on div "[每年需執行項目]報價前先Review Ticket" at bounding box center [220, 317] width 205 height 38
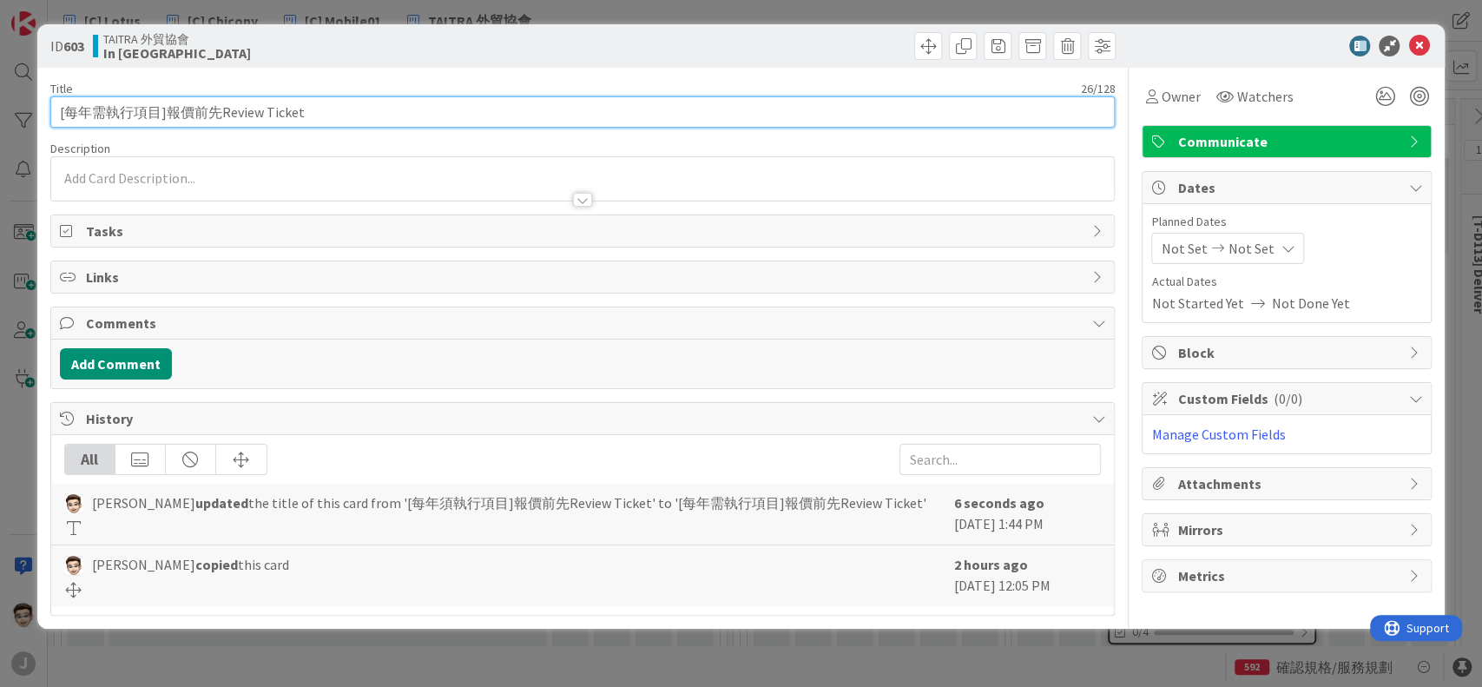
drag, startPoint x: 162, startPoint y: 111, endPoint x: 12, endPoint y: 118, distance: 150.3
click at [12, 118] on div "ID 603 TAITRA 外貿協會 In [GEOGRAPHIC_DATA] Title 26 / 128 [每年需執行項目]報價前先Review Tick…" at bounding box center [741, 343] width 1482 height 687
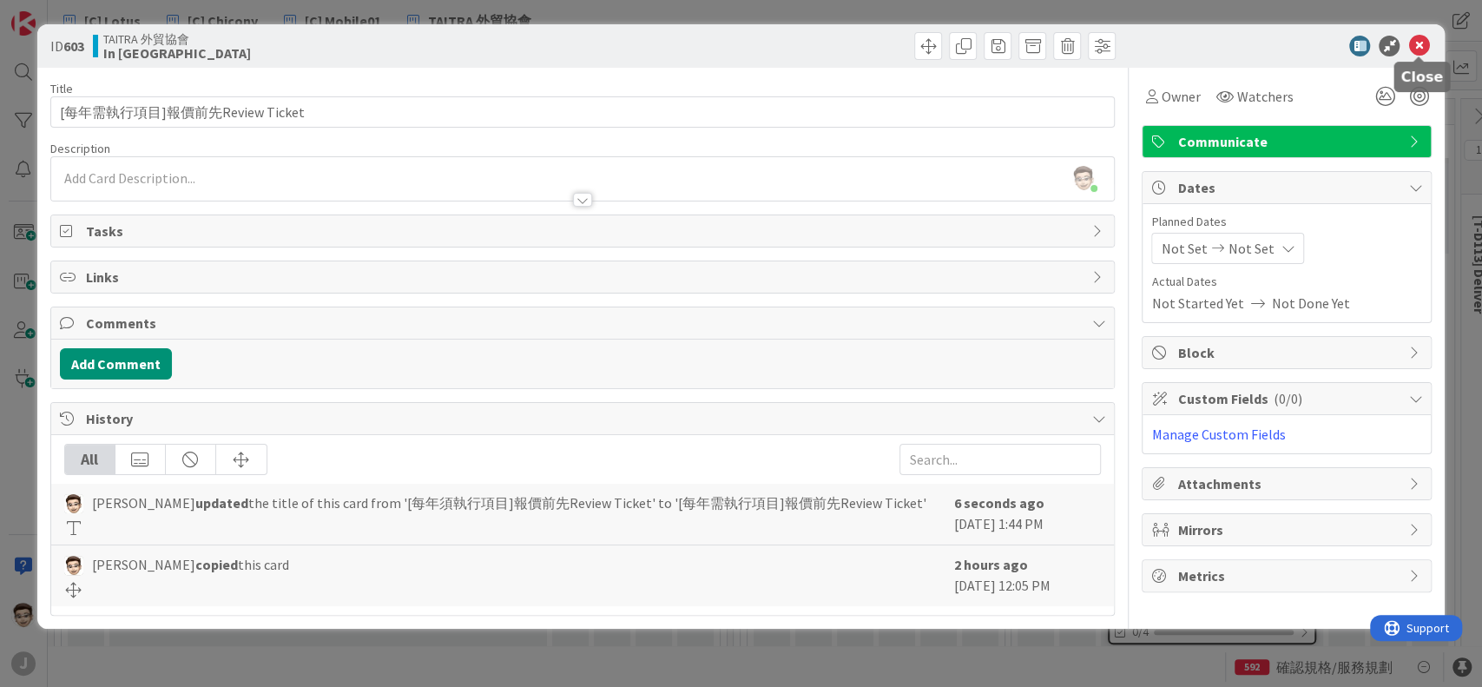
click at [1417, 43] on icon at bounding box center [1418, 46] width 21 height 21
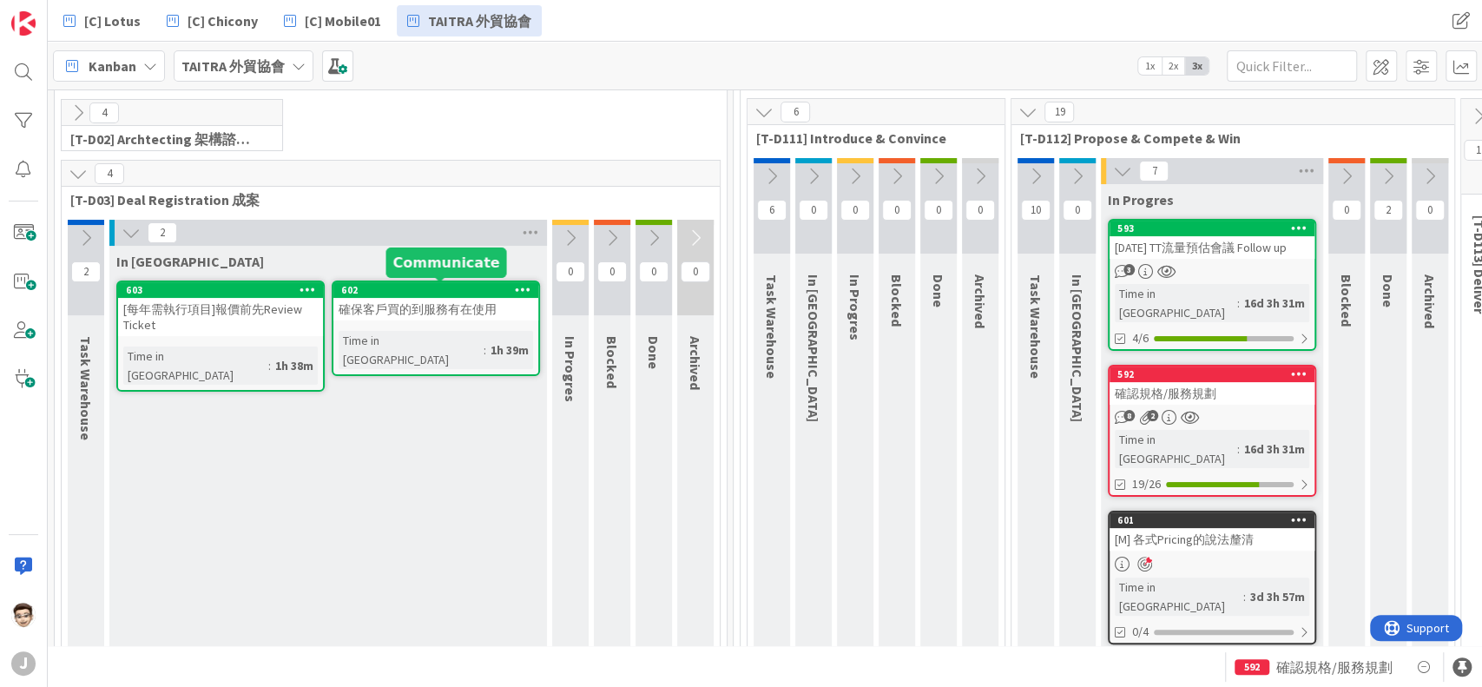
click at [470, 299] on div "確保客戶買的到服務有在使用" at bounding box center [435, 309] width 205 height 23
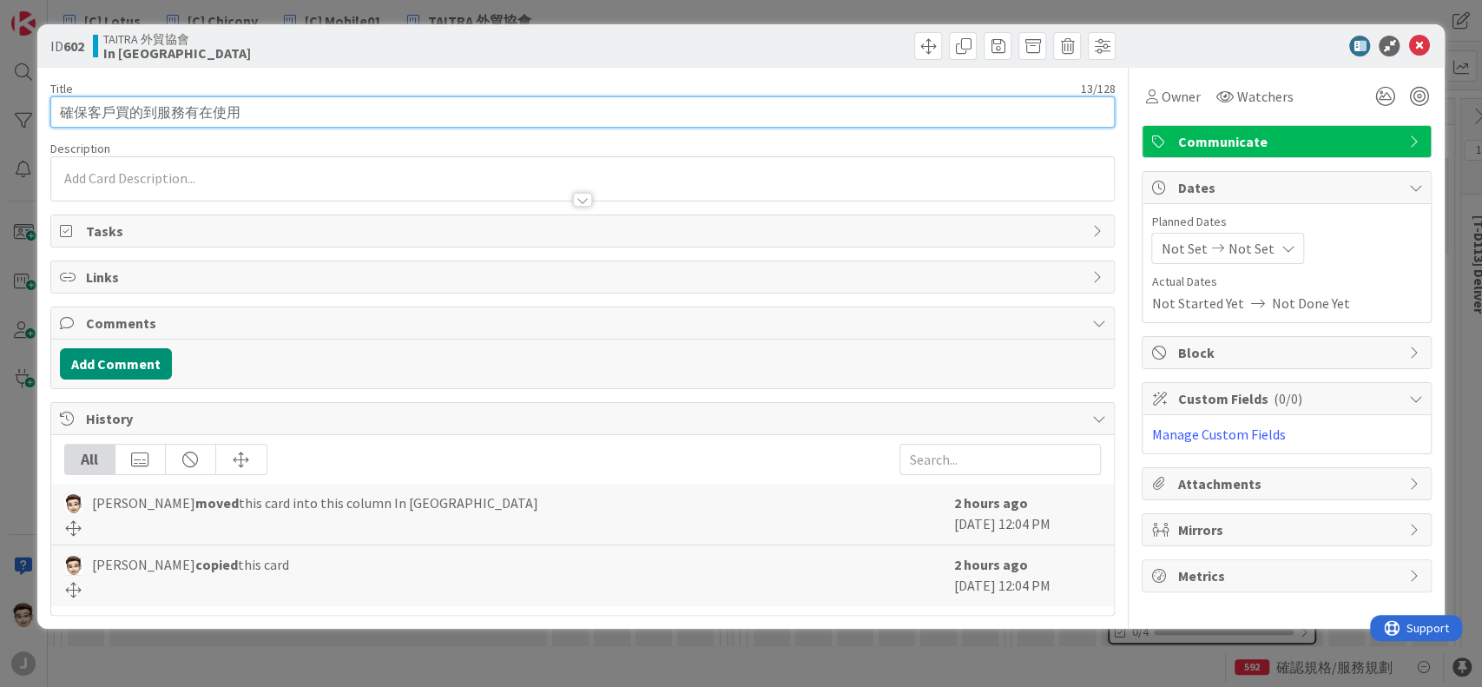
click at [59, 115] on input "確保客戶買的到服務有在使用" at bounding box center [582, 111] width 1065 height 31
paste input "[每年需執行項目"
type input "[每年需執行項目 確保客戶買的到服務有在使用"
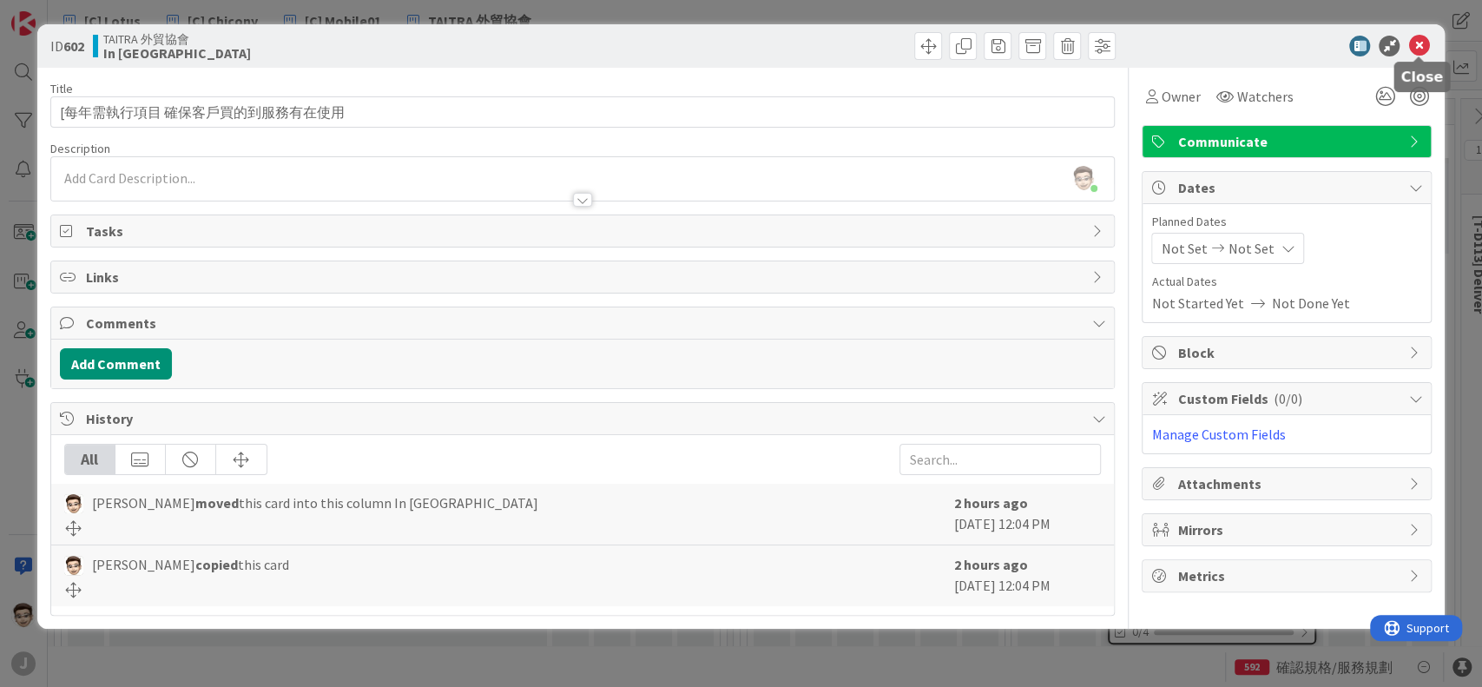
click at [1423, 49] on icon at bounding box center [1418, 46] width 21 height 21
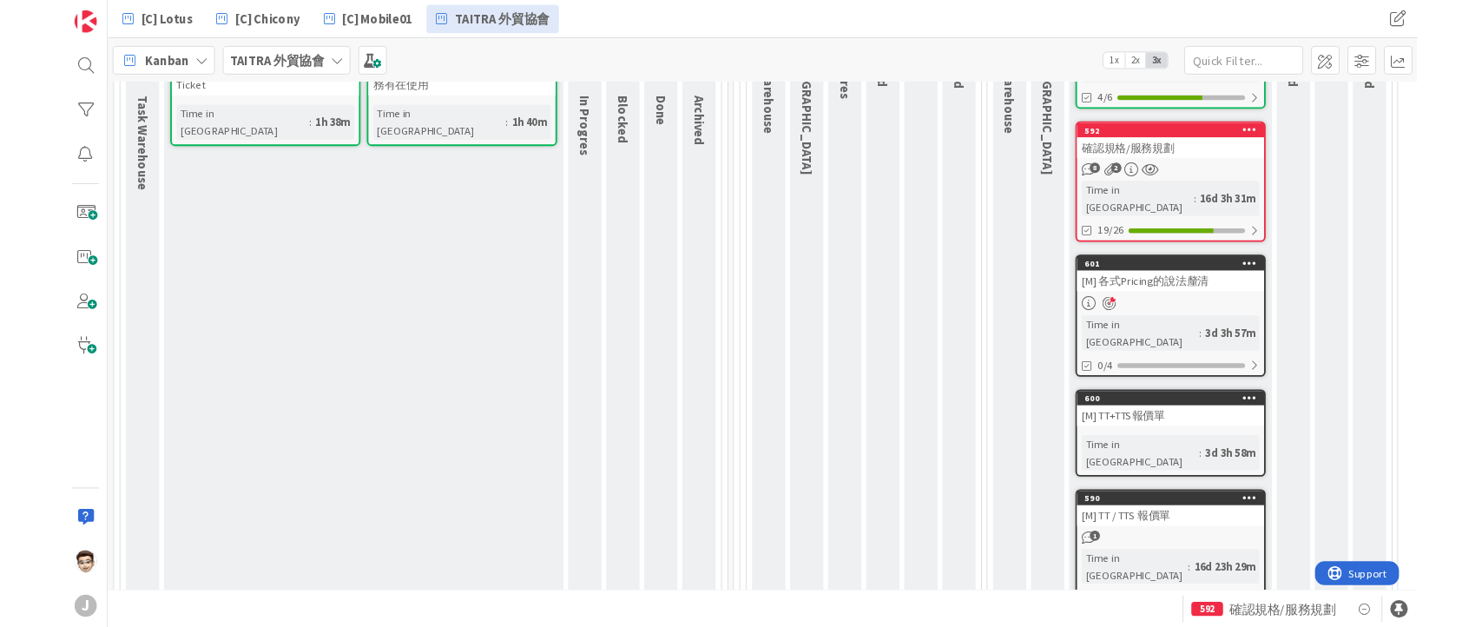
scroll to position [231, 0]
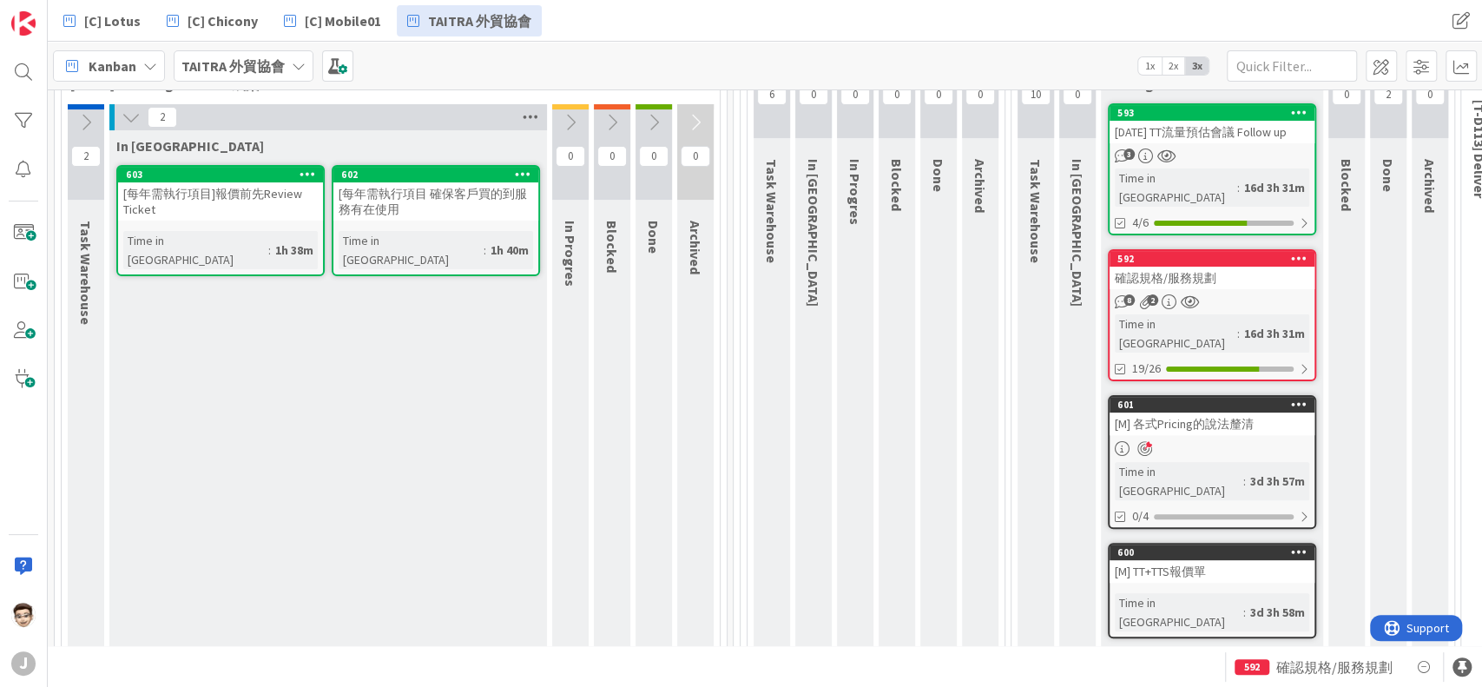
click at [521, 123] on icon at bounding box center [530, 117] width 23 height 26
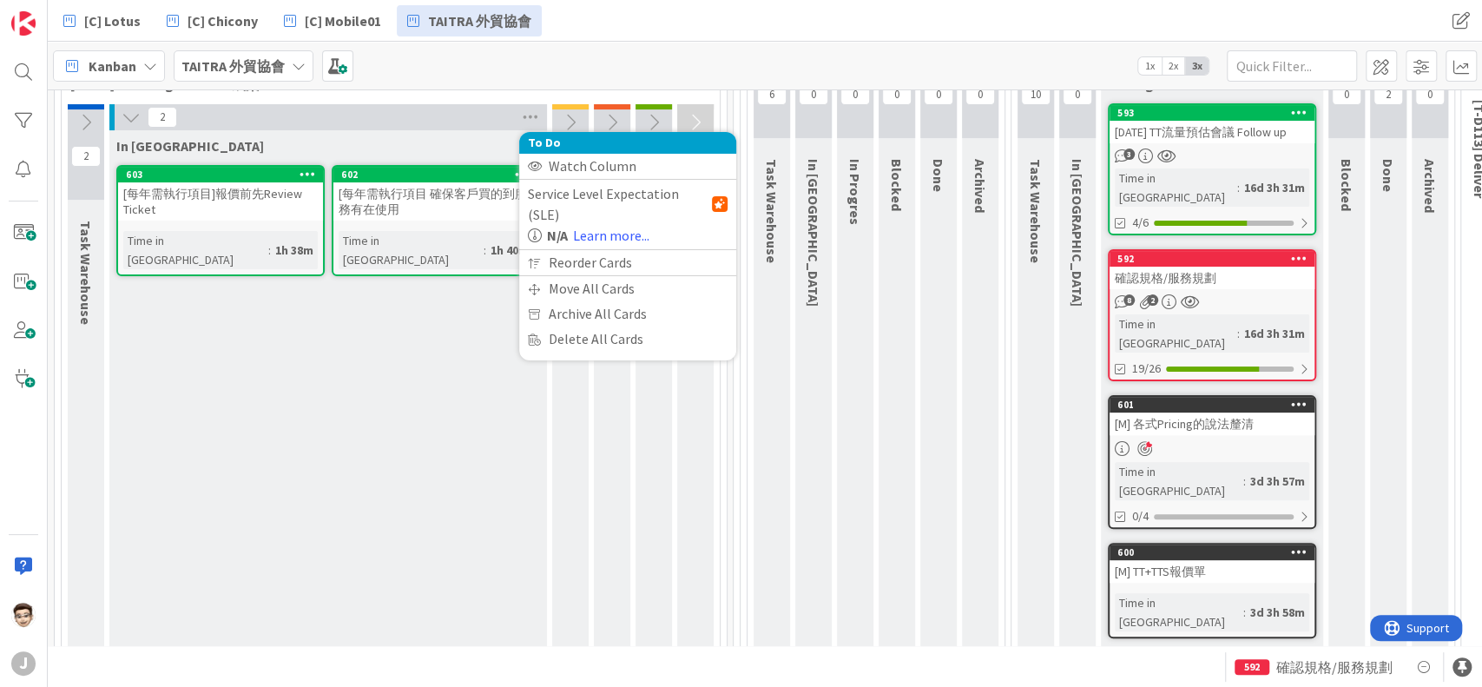
click at [661, 66] on div "Kanban TAITRA 外貿協會 1x 2x 3x" at bounding box center [765, 66] width 1434 height 48
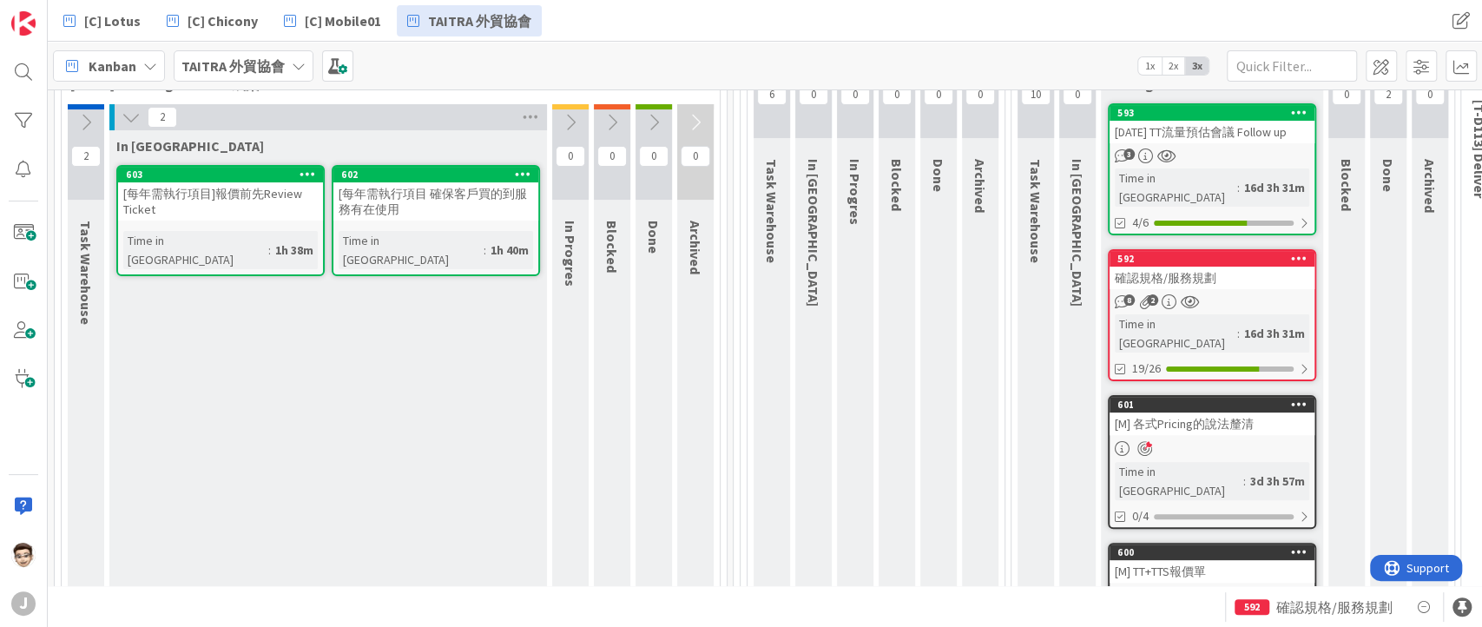
click at [1222, 279] on div "確認規格/服務規劃" at bounding box center [1211, 277] width 205 height 23
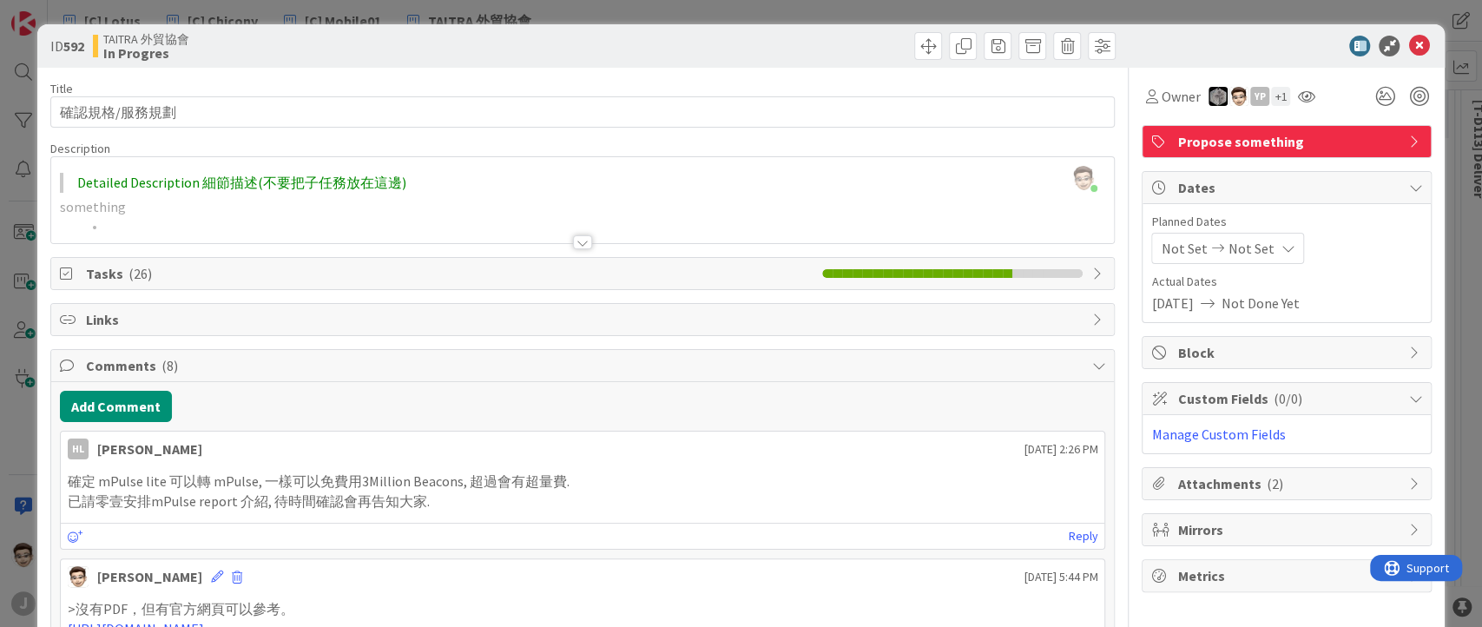
click at [1091, 276] on icon at bounding box center [1098, 273] width 14 height 14
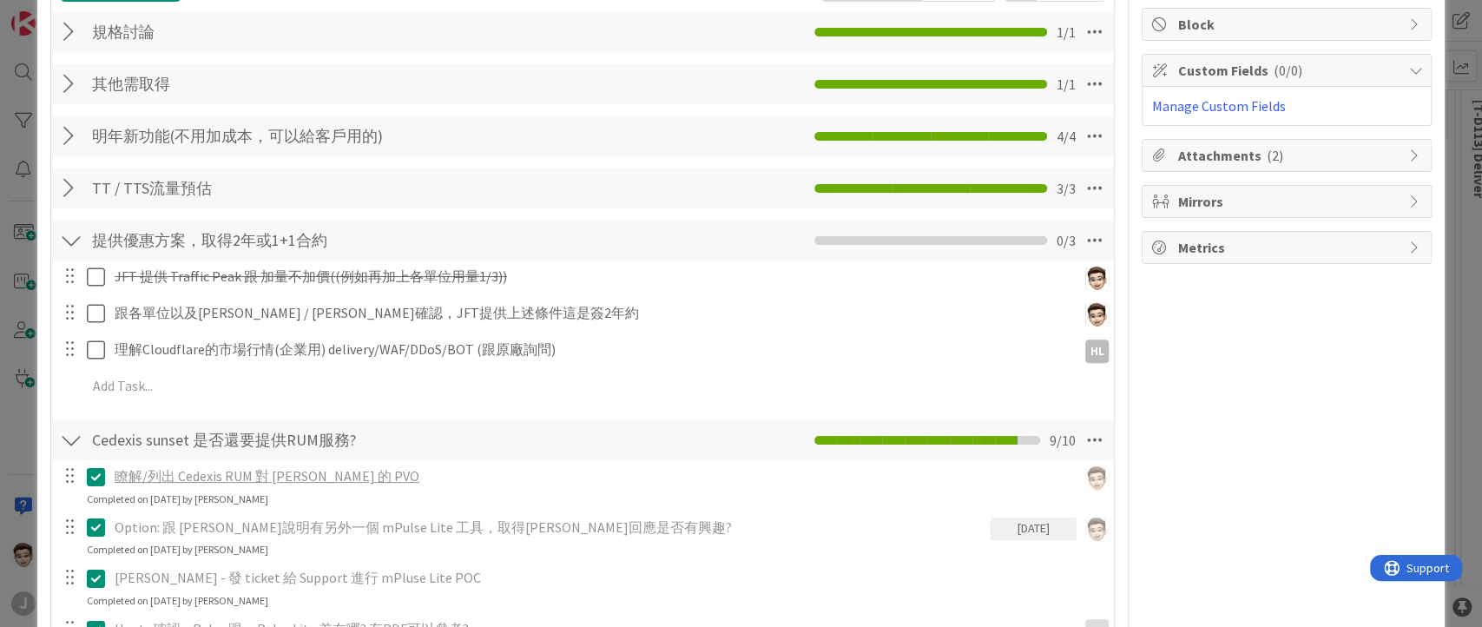
scroll to position [317, 0]
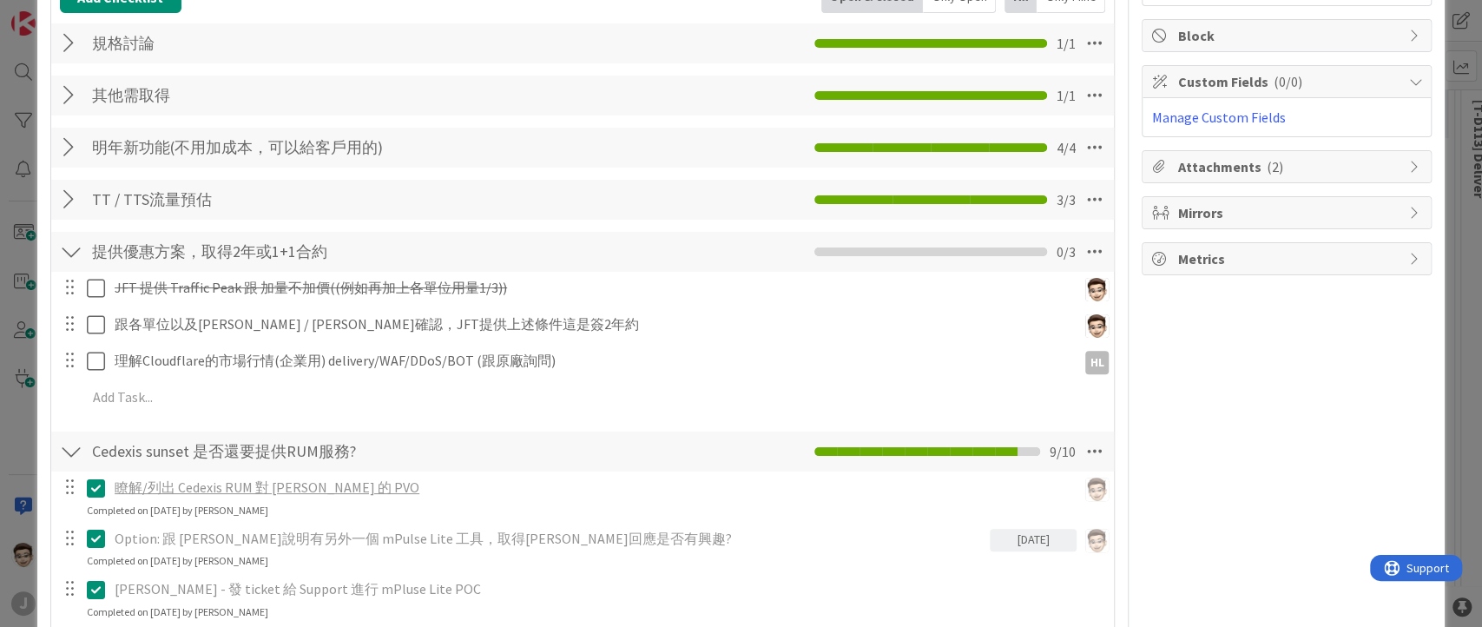
click at [69, 455] on div at bounding box center [71, 451] width 23 height 31
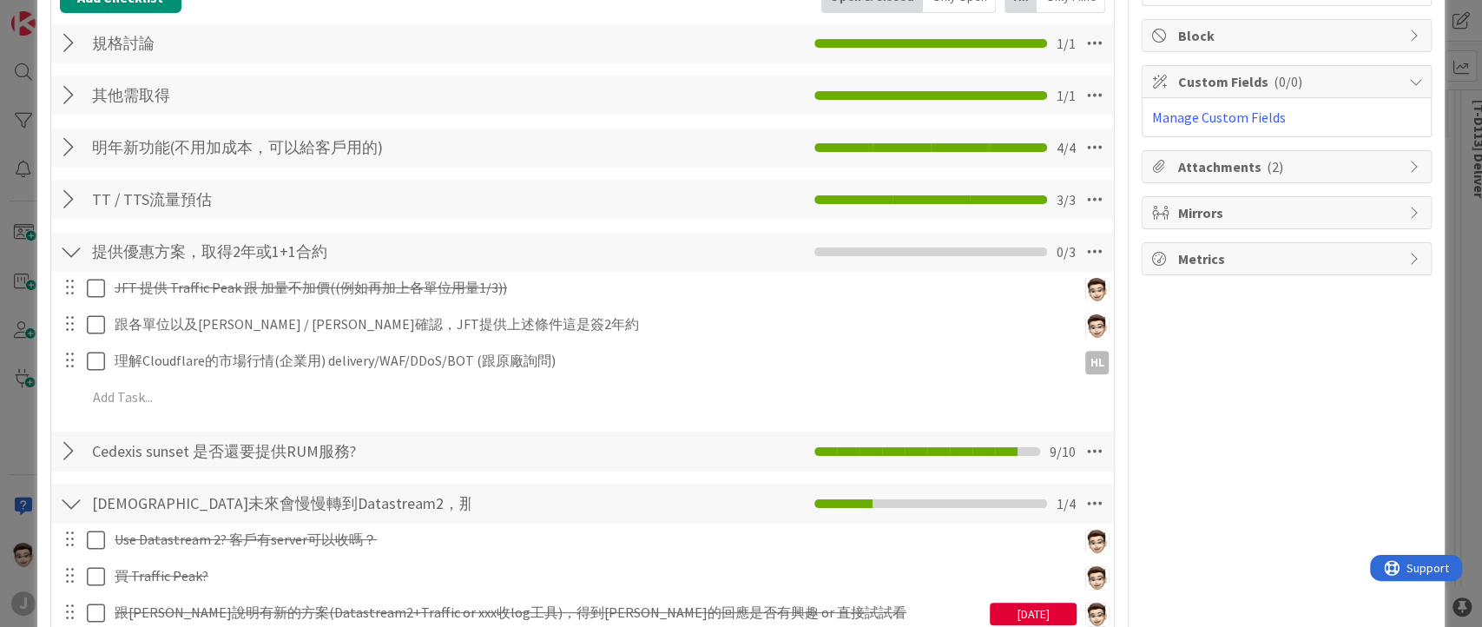
scroll to position [535, 0]
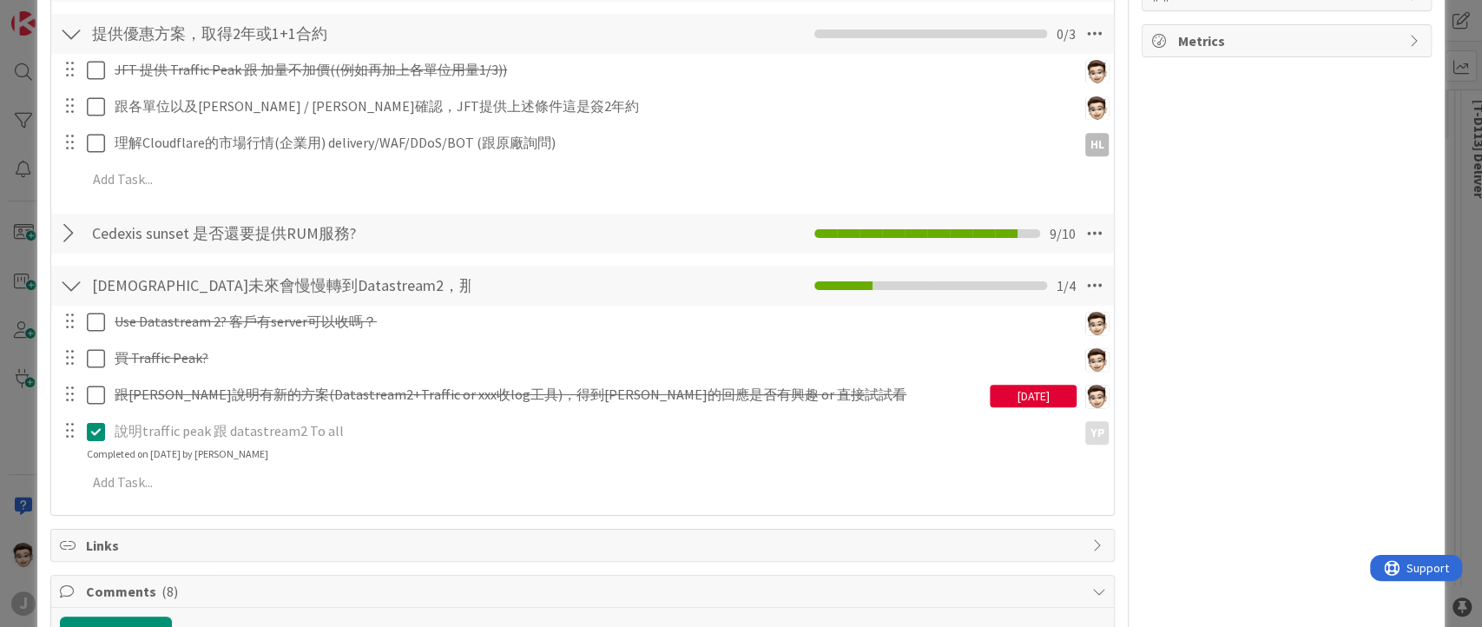
click at [69, 289] on div at bounding box center [71, 285] width 23 height 31
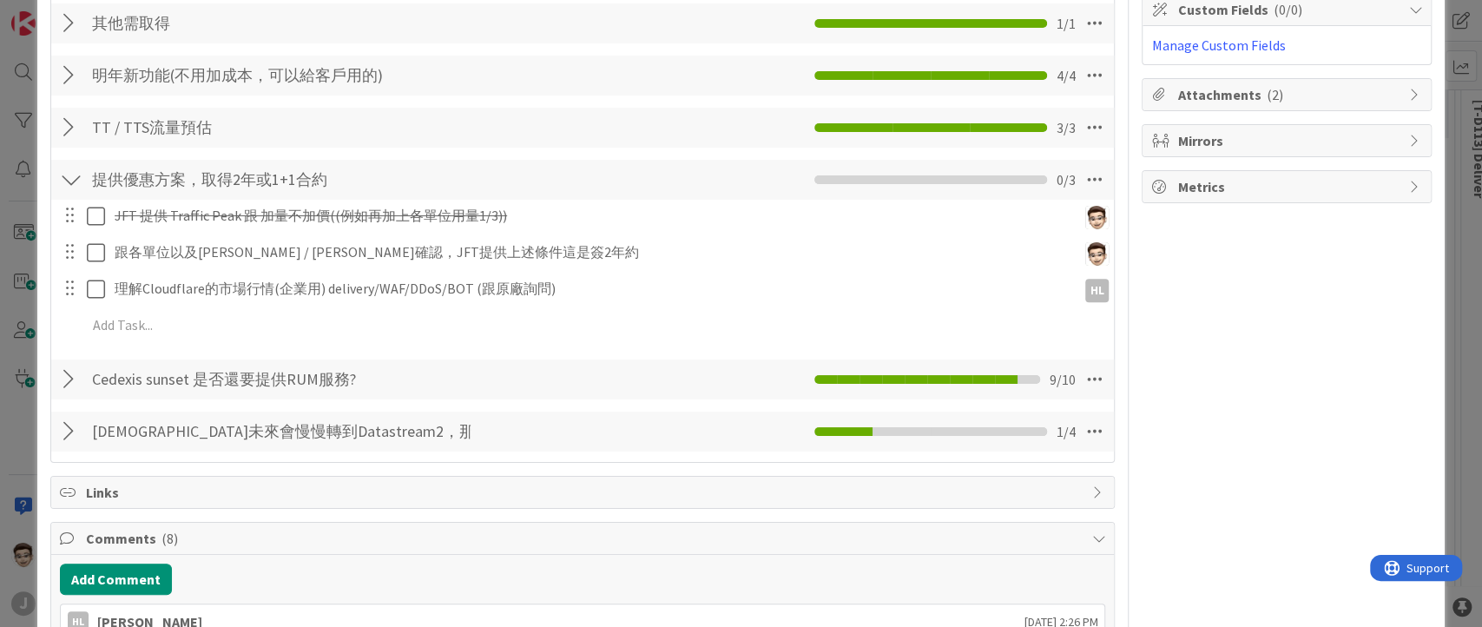
scroll to position [342, 0]
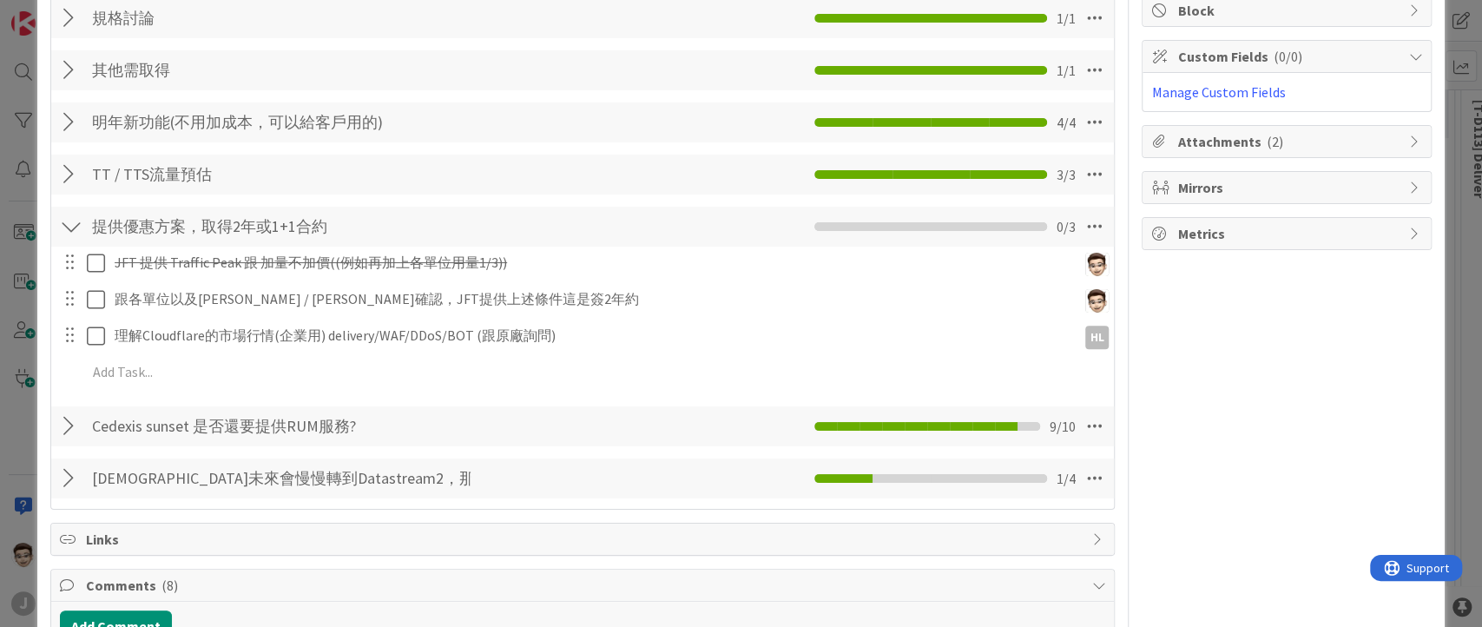
click at [70, 231] on div at bounding box center [71, 226] width 23 height 31
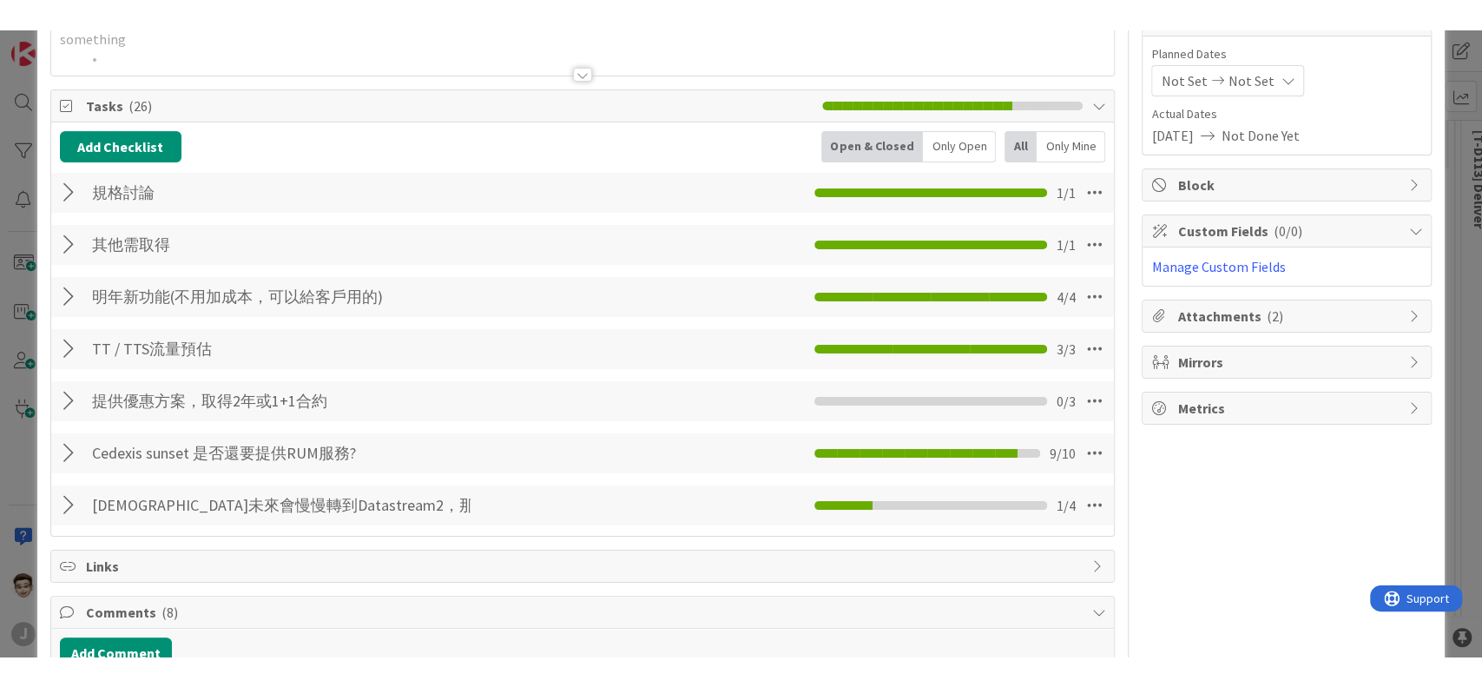
scroll to position [196, 0]
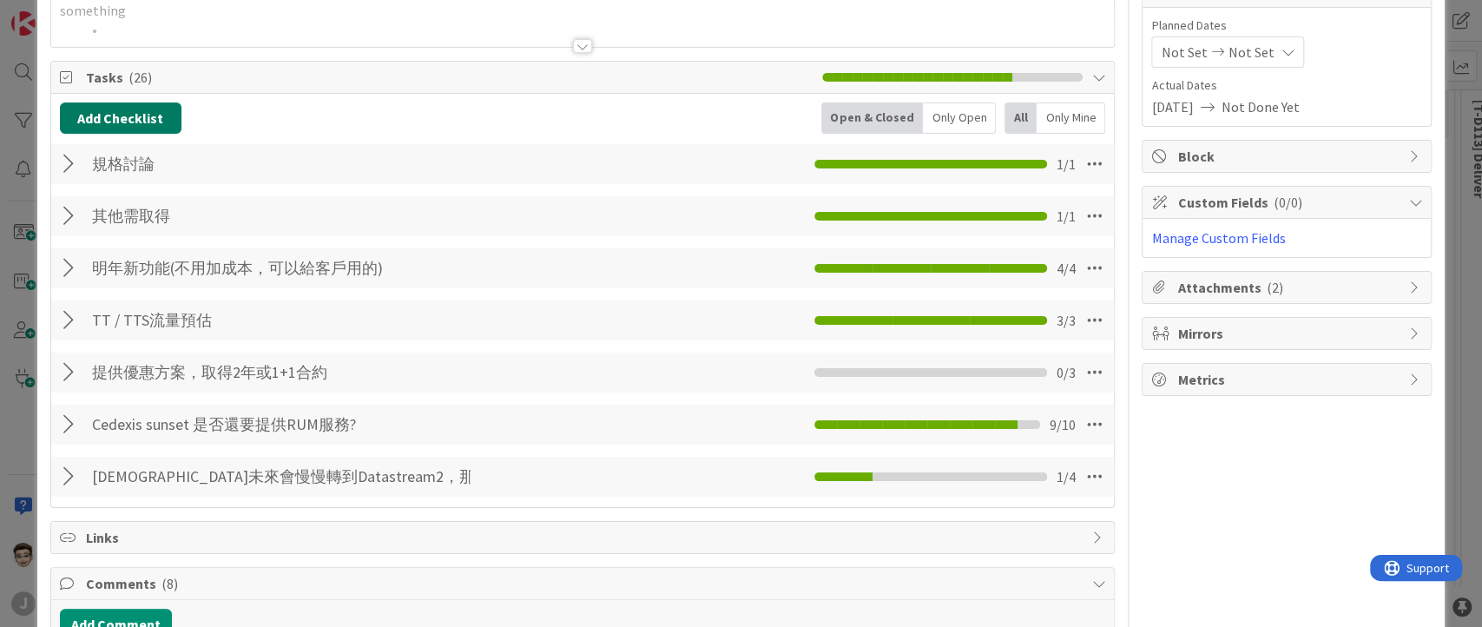
click at [123, 110] on button "Add Checklist" at bounding box center [121, 117] width 122 height 31
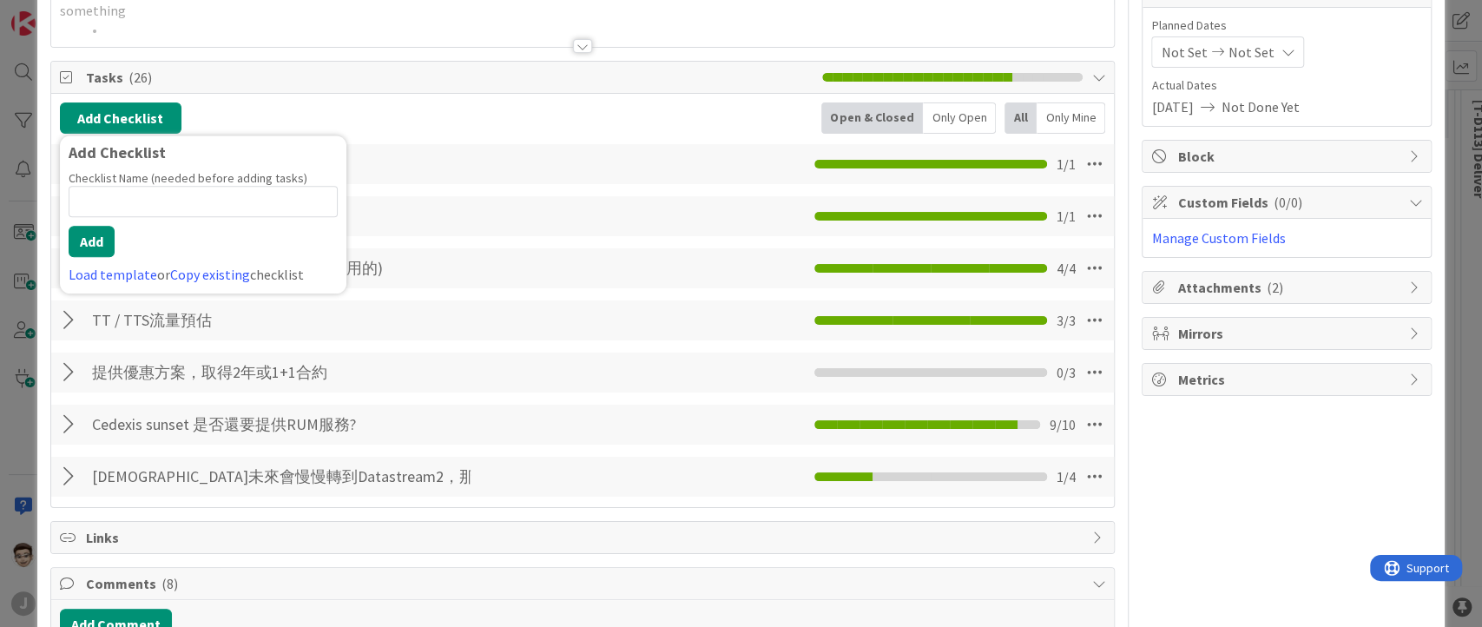
type input "ㄍ"
click at [381, 118] on div "Add Checklist Add Checklist Checklist Name (needed before adding tasks) 0 / 64 …" at bounding box center [583, 117] width 1046 height 31
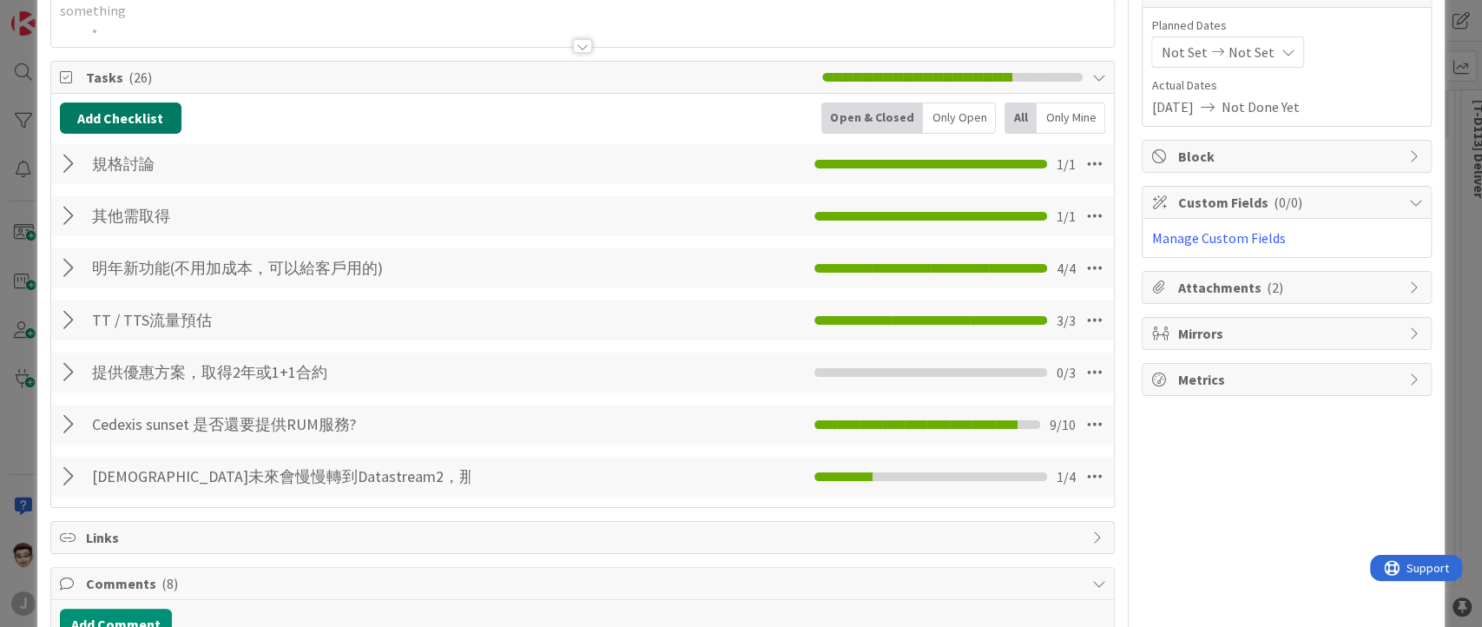
click at [144, 117] on button "Add Checklist" at bounding box center [121, 117] width 122 height 31
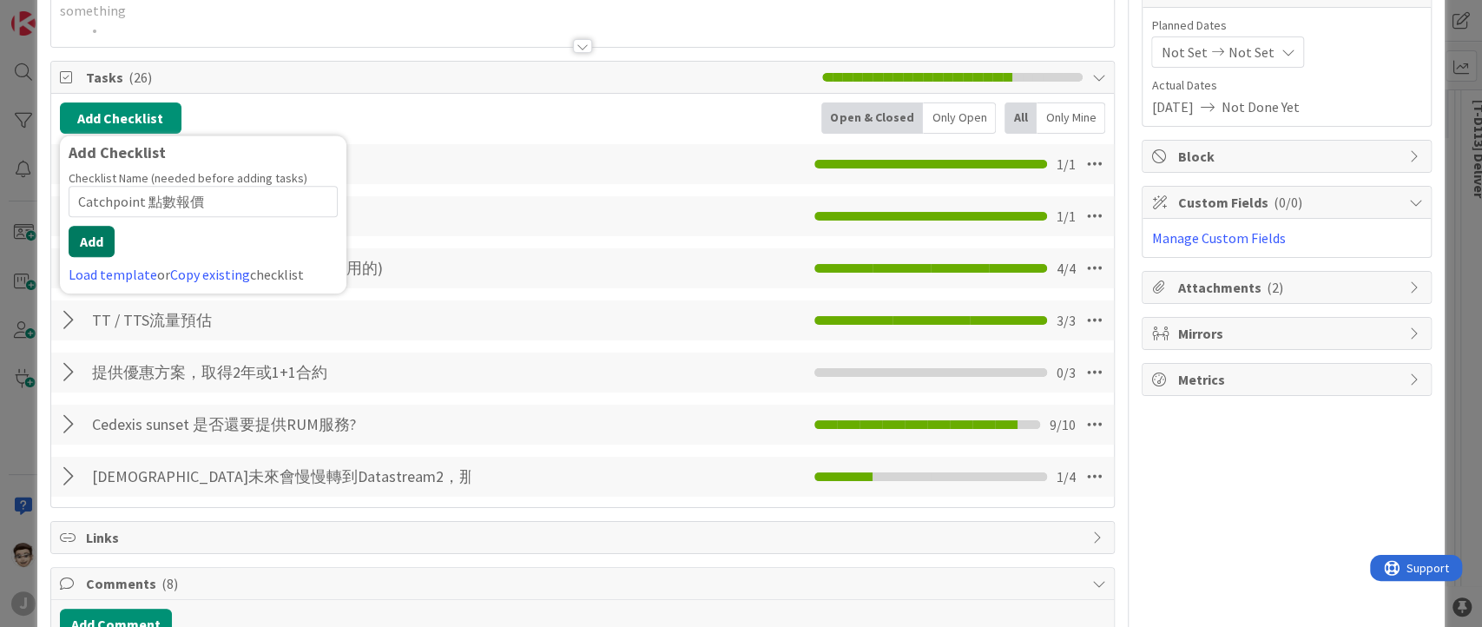
type input "Catchpoint 點數報價"
click at [89, 250] on button "Add" at bounding box center [92, 241] width 46 height 31
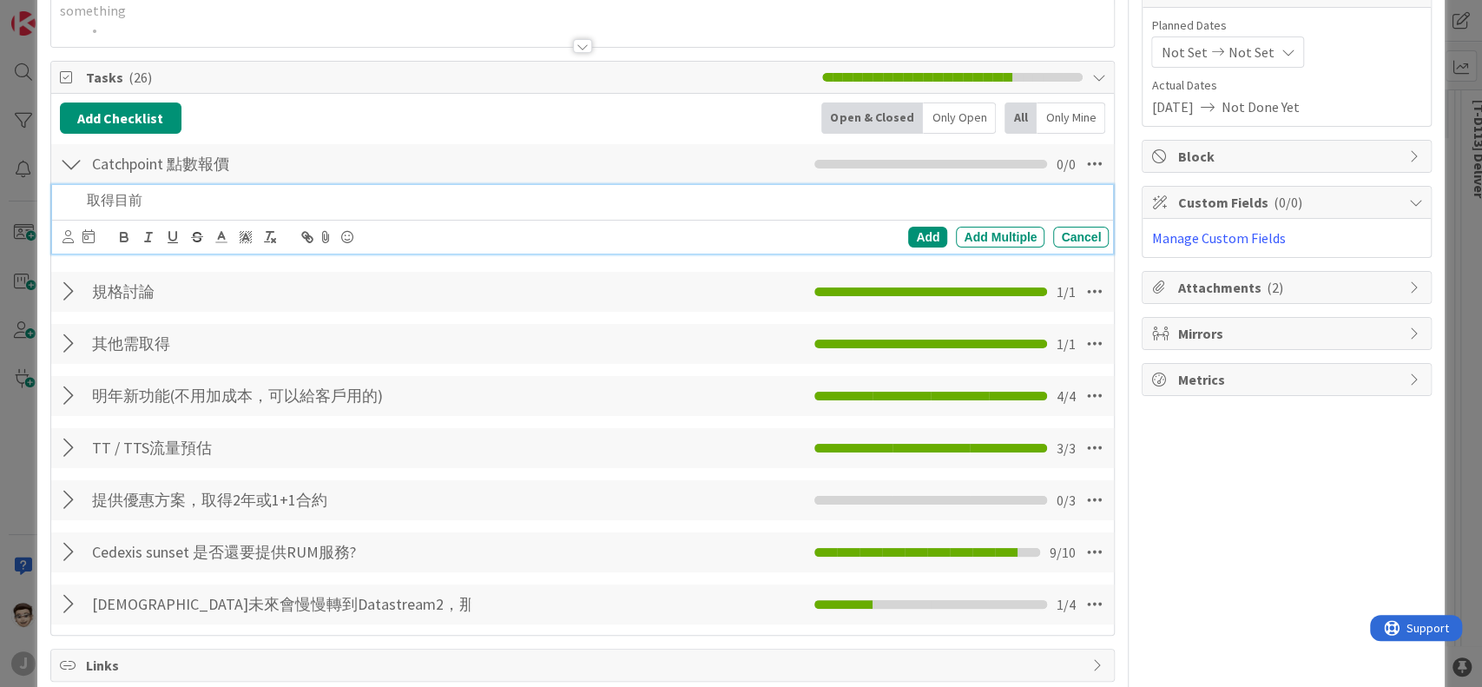
click at [733, 339] on div "其他需取得 Checklist Name 5 / 64 其他需取得 1 / 1" at bounding box center [582, 344] width 1063 height 40
click at [229, 208] on div "取得目前" at bounding box center [594, 200] width 1029 height 30
click at [429, 210] on div "取得目前點數的報價" at bounding box center [594, 200] width 1029 height 30
click at [207, 198] on p "取得目前點數的報價10,066" at bounding box center [595, 200] width 1016 height 20
click at [917, 237] on div "Add" at bounding box center [927, 237] width 39 height 21
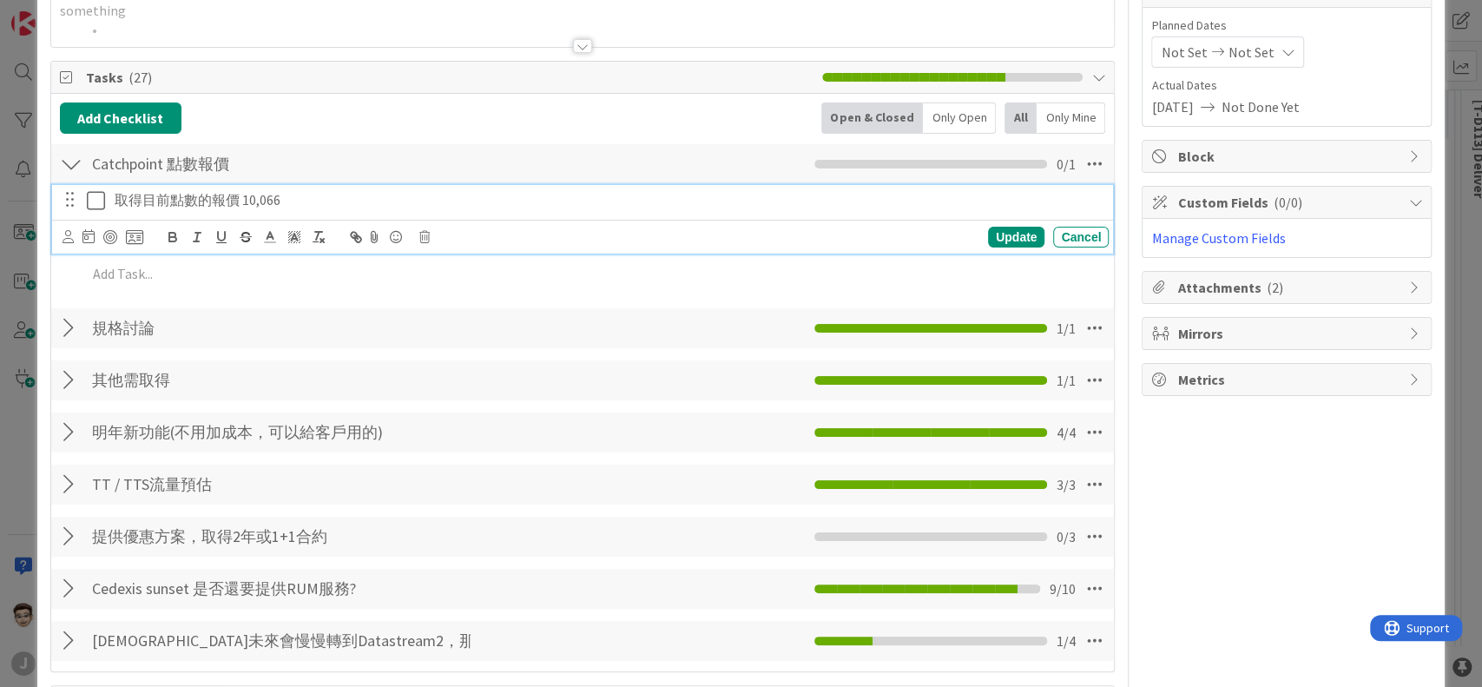
click at [342, 201] on p "取得目前點數的報價 10,066" at bounding box center [608, 200] width 987 height 20
click at [245, 190] on p "取得目前點數的報價 10,066" at bounding box center [608, 200] width 987 height 20
click at [1000, 232] on div "Update" at bounding box center [1016, 237] width 56 height 21
click at [239, 210] on div "取得目前點數的報價 點數 : 10,066" at bounding box center [608, 200] width 1001 height 30
click at [998, 236] on div "Update" at bounding box center [1016, 237] width 56 height 21
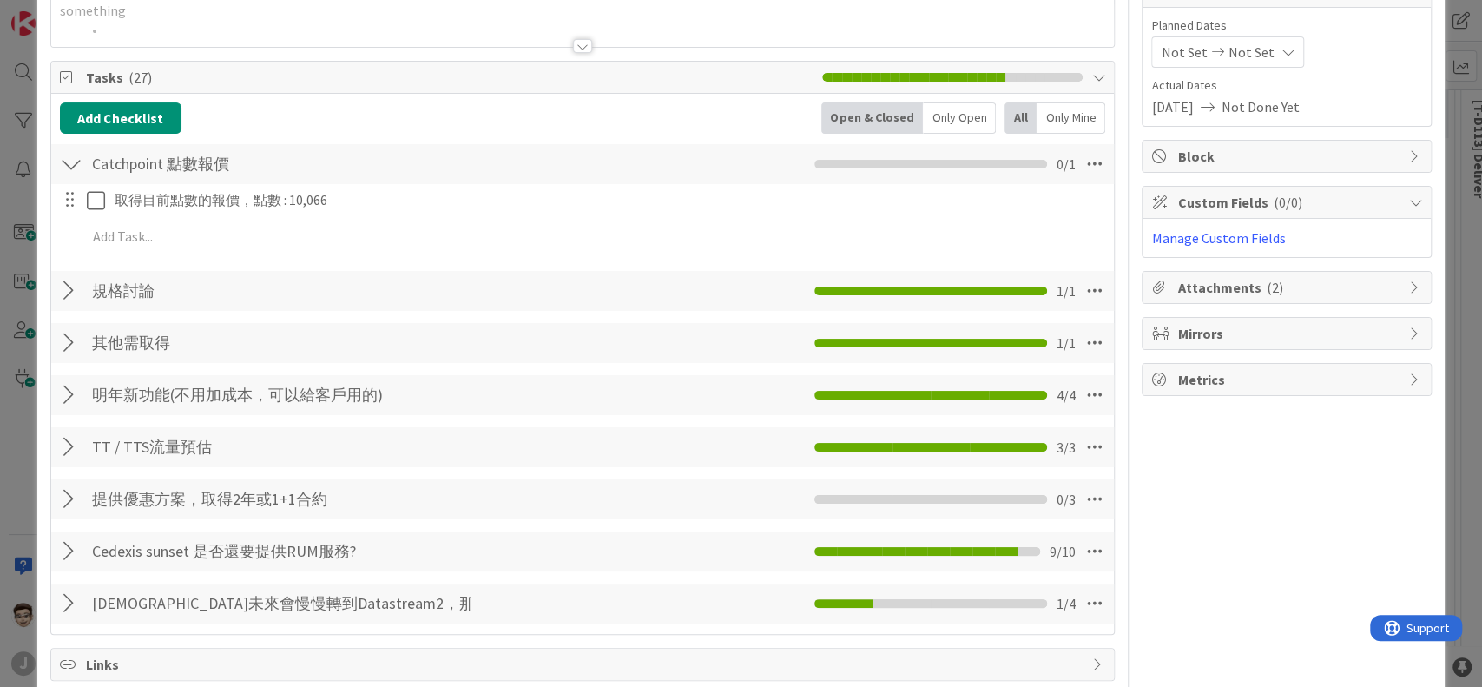
click at [303, 114] on div "Add Checklist Back Open & Closed Only Open All Only Mine" at bounding box center [583, 117] width 1046 height 31
click at [71, 167] on div at bounding box center [71, 163] width 23 height 31
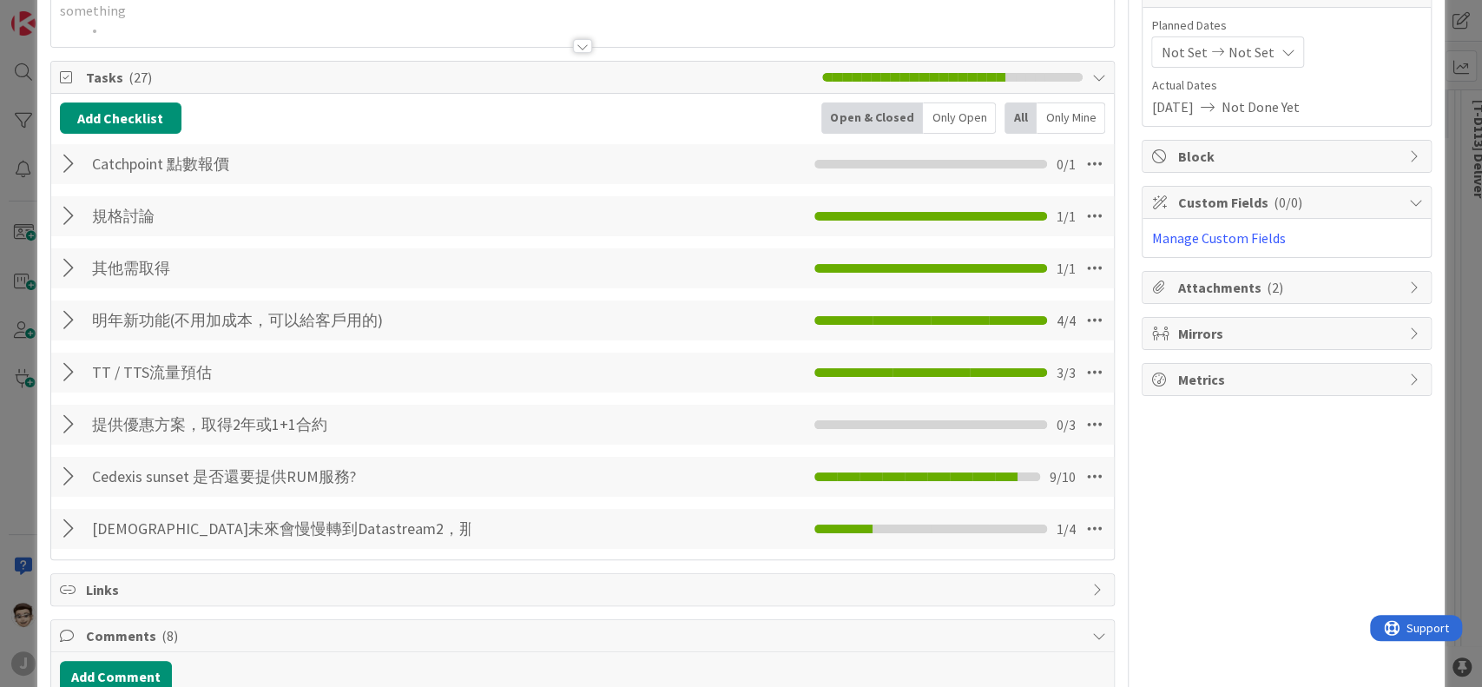
click at [71, 167] on div at bounding box center [71, 163] width 23 height 31
